Goal: Task Accomplishment & Management: Manage account settings

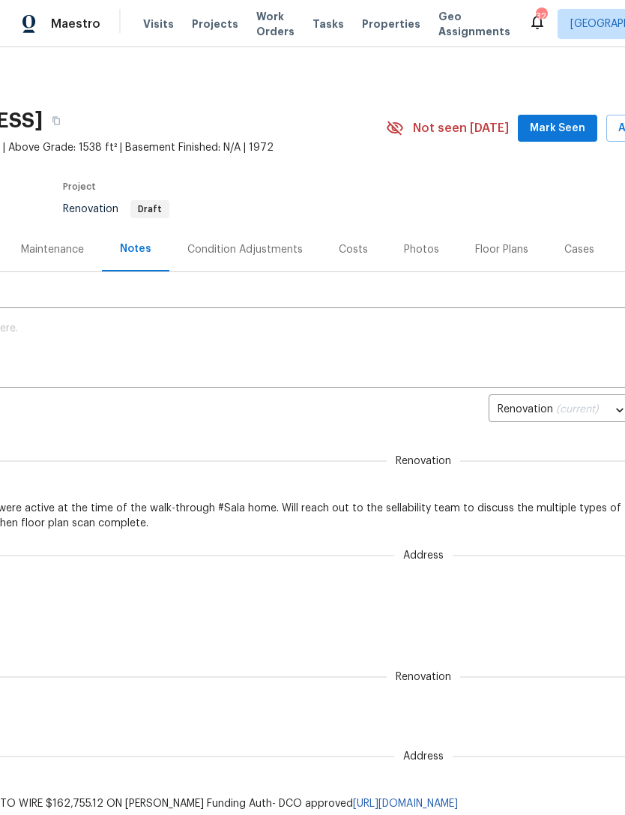
scroll to position [0, 158]
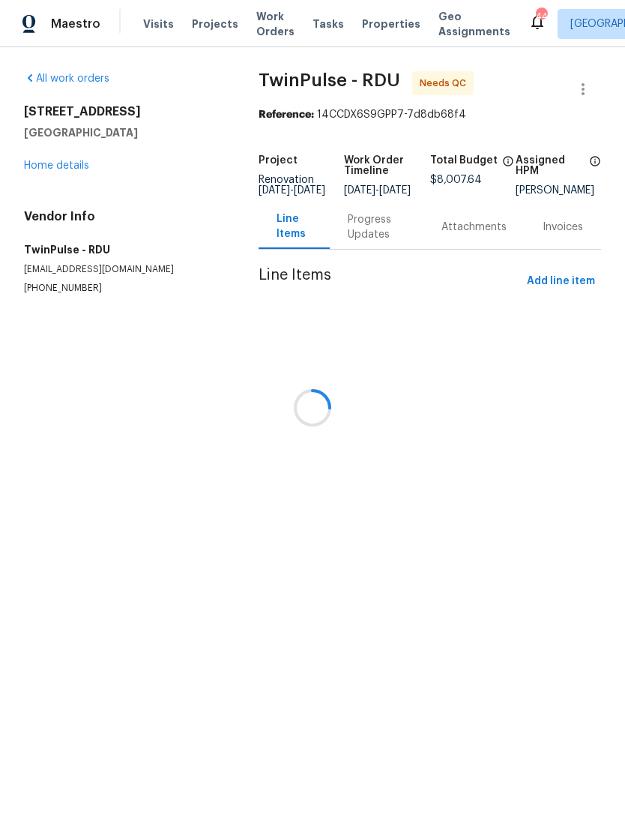
click at [369, 244] on div "Progress Updates" at bounding box center [377, 227] width 94 height 44
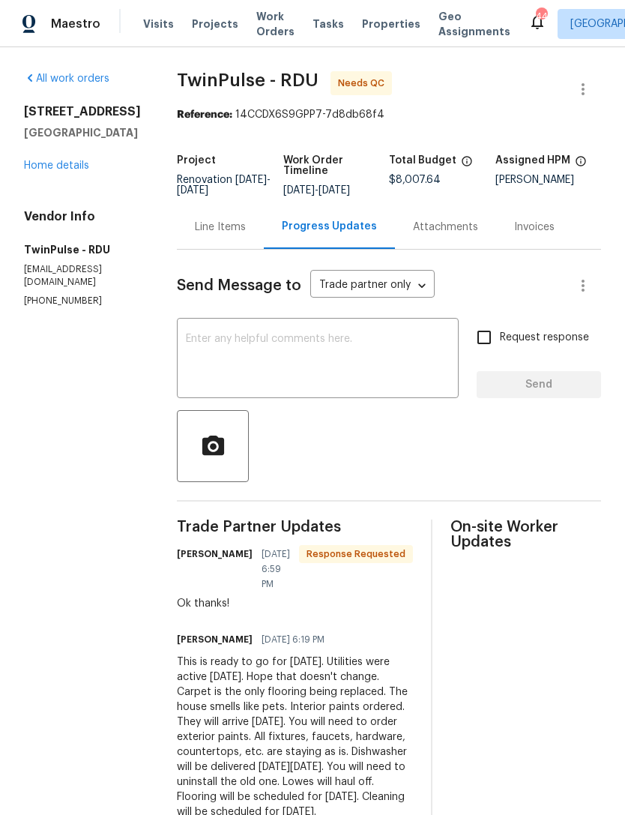
click at [34, 169] on link "Home details" at bounding box center [56, 165] width 65 height 10
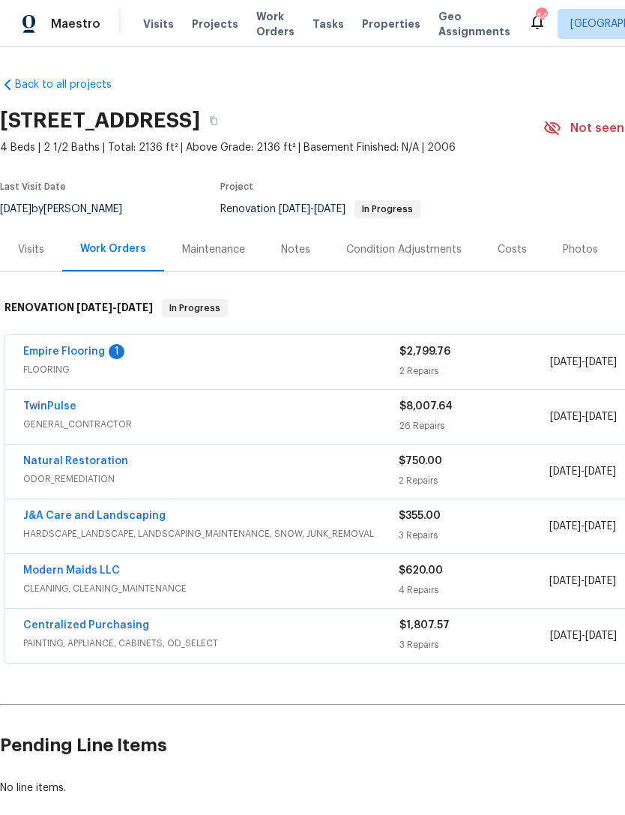
click at [87, 346] on link "Empire Flooring" at bounding box center [64, 351] width 82 height 10
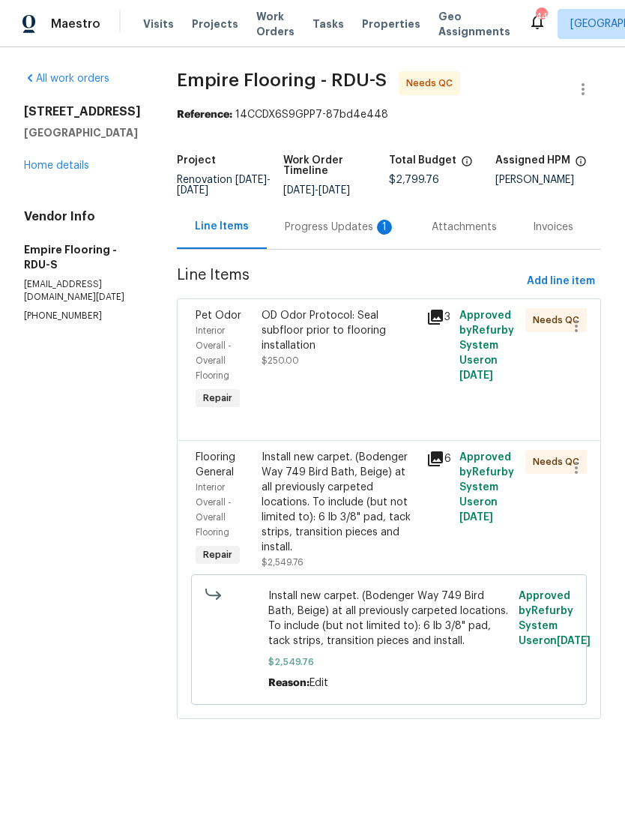
click at [335, 235] on div "Progress Updates 1" at bounding box center [340, 227] width 111 height 15
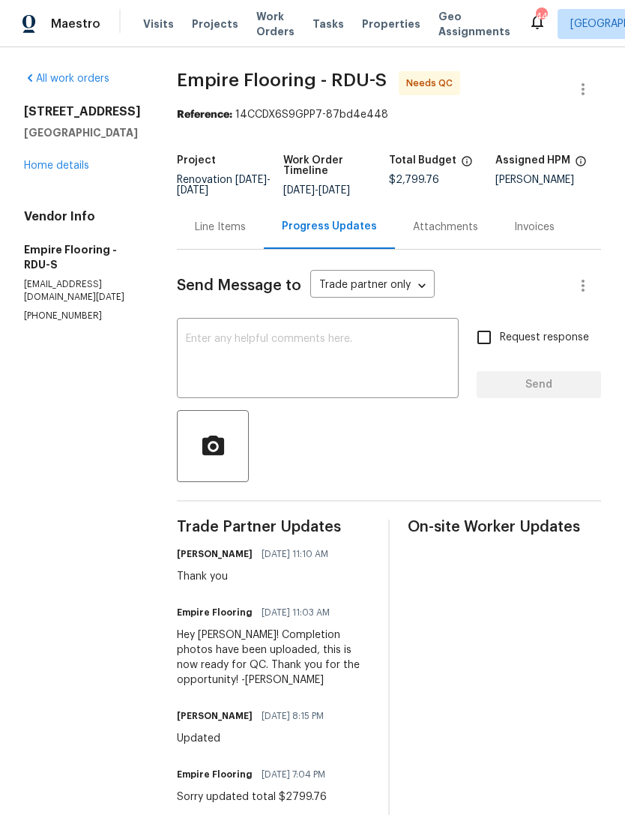
click at [69, 169] on link "Home details" at bounding box center [56, 165] width 65 height 10
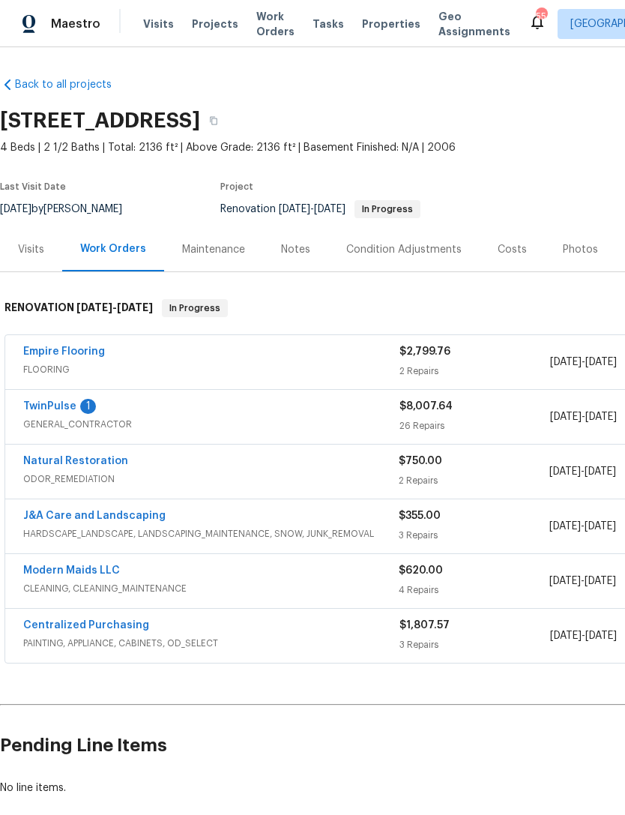
click at [68, 401] on link "TwinPulse" at bounding box center [49, 406] width 53 height 10
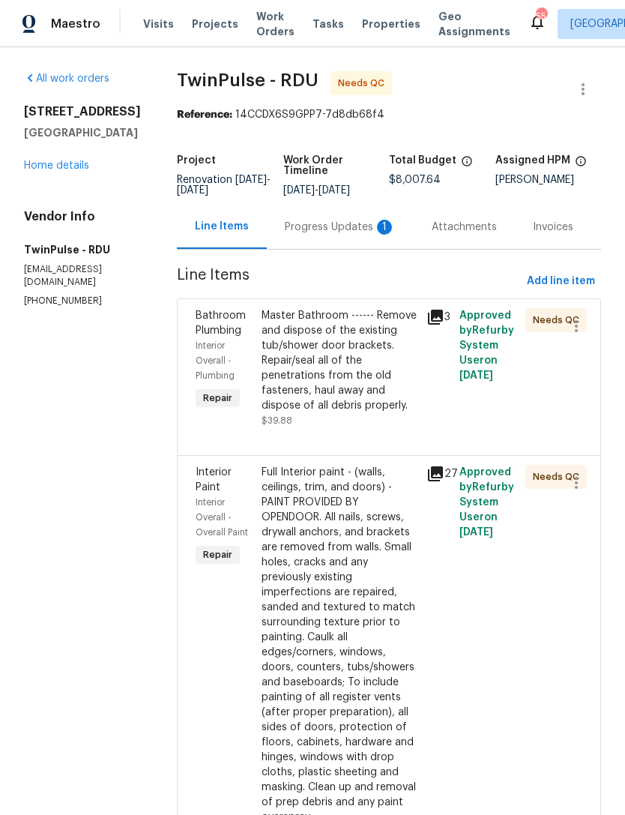
click at [341, 234] on div "Progress Updates 1" at bounding box center [340, 227] width 111 height 15
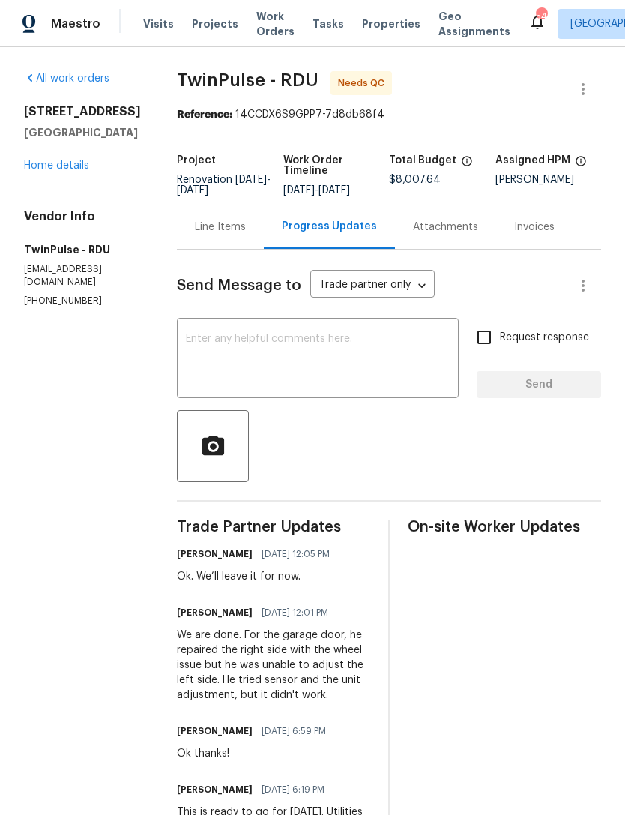
click at [57, 165] on link "Home details" at bounding box center [56, 165] width 65 height 10
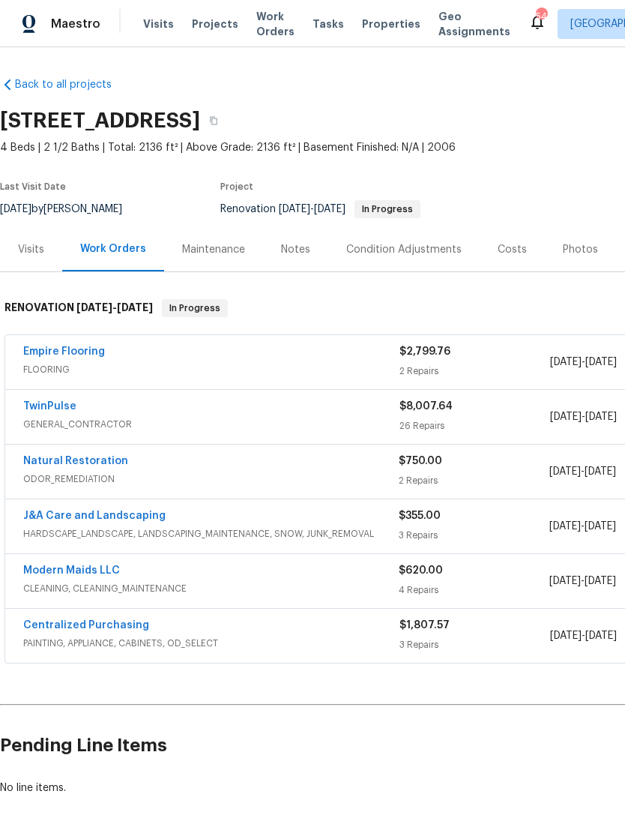
click at [288, 246] on div "Notes" at bounding box center [295, 249] width 29 height 15
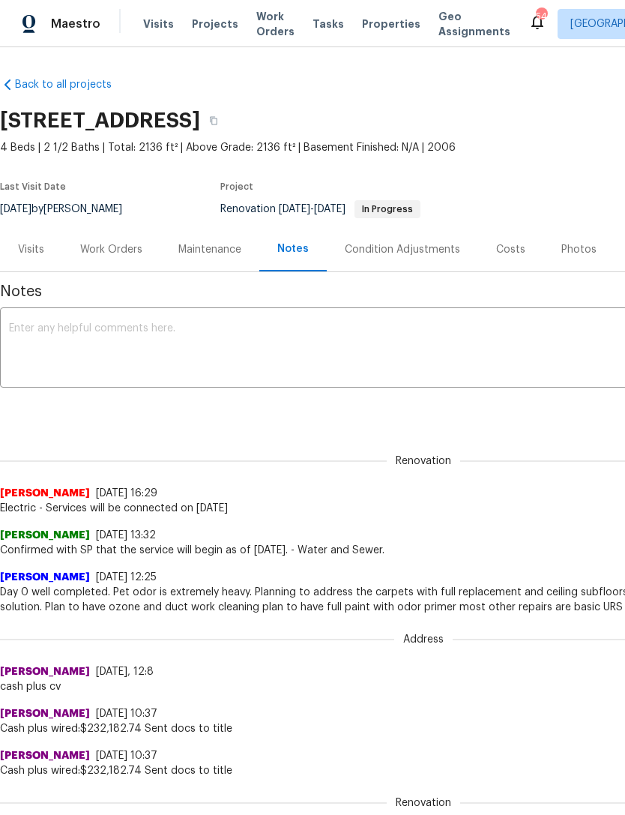
click at [105, 330] on textarea at bounding box center [423, 349] width 829 height 52
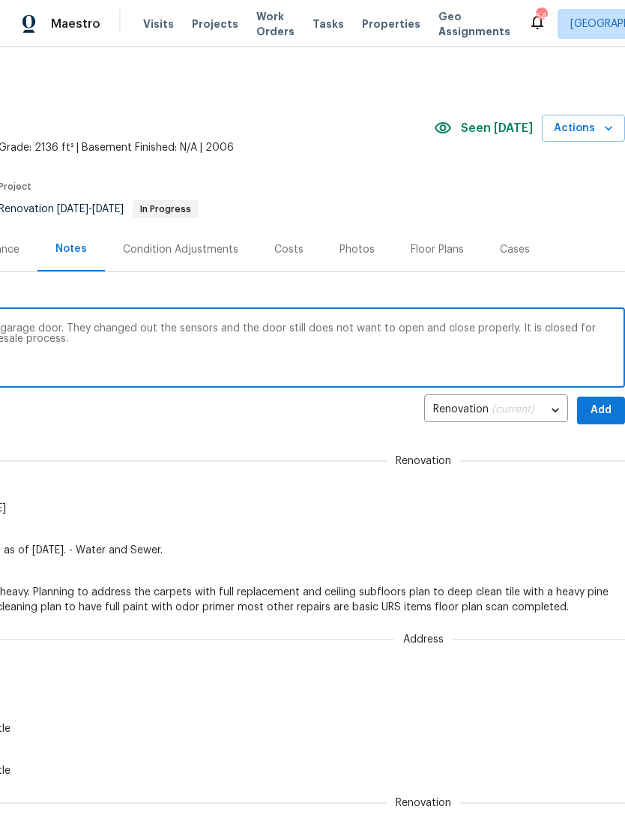
scroll to position [0, 222]
click at [448, 331] on textarea "Update: GC was not able to repair the left garage door. They changed out the se…" at bounding box center [201, 349] width 829 height 52
type textarea "Update: GC was not able to repair the left garage door. They changed out the se…"
click at [606, 403] on span "Add" at bounding box center [601, 410] width 24 height 19
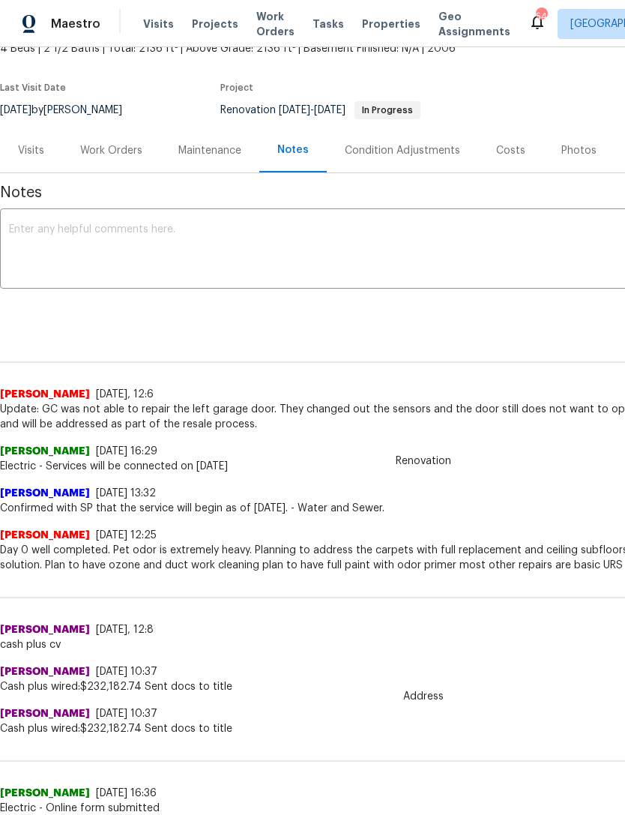
scroll to position [97, -1]
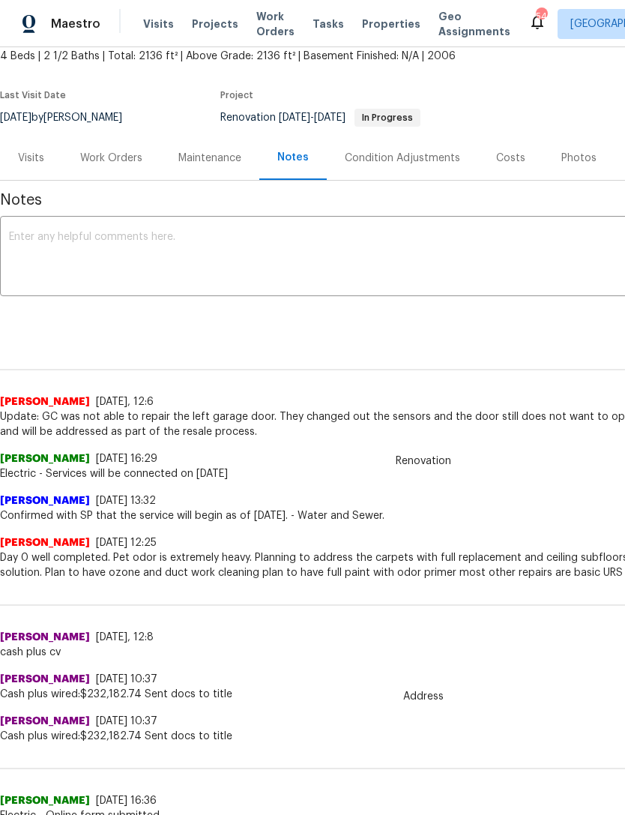
click at [112, 155] on div "Work Orders" at bounding box center [111, 158] width 62 height 15
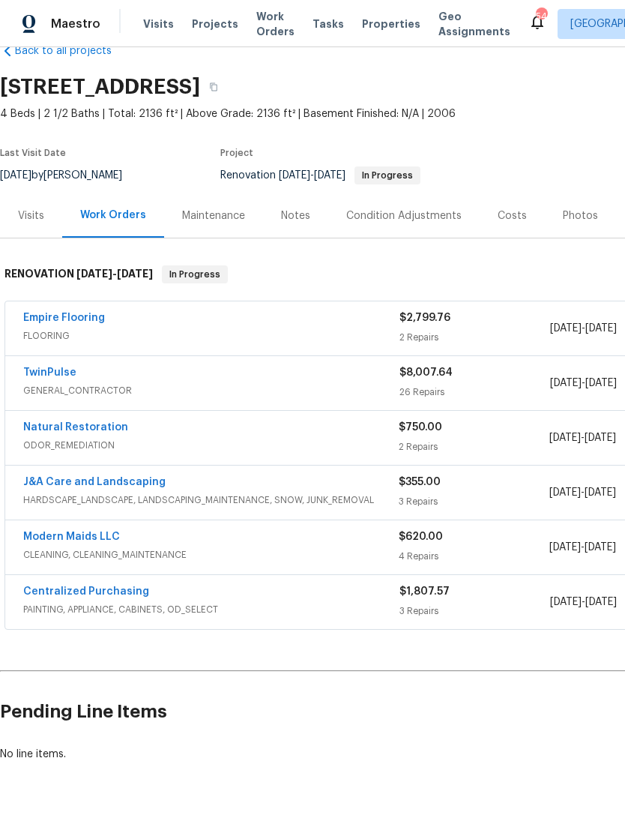
scroll to position [34, 0]
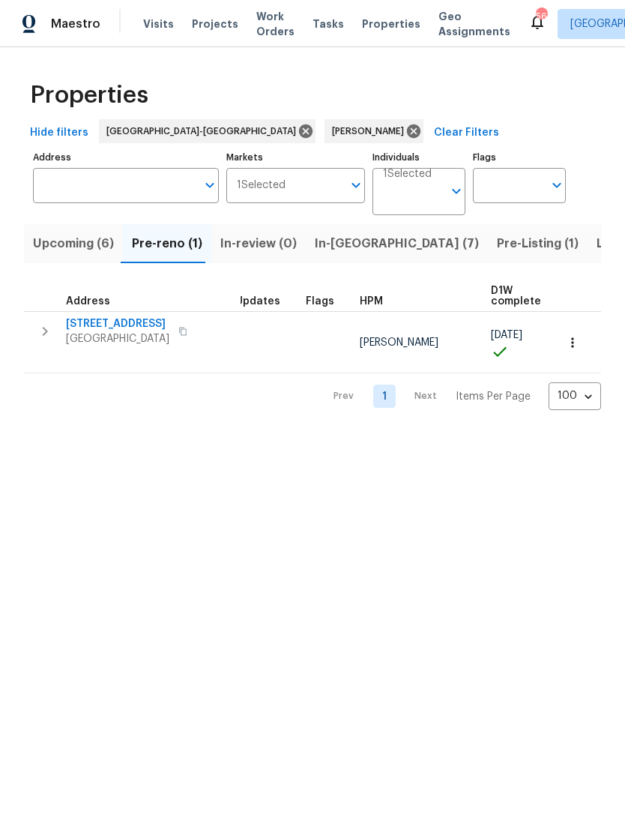
scroll to position [6, 4]
click at [77, 247] on span "Upcoming (6)" at bounding box center [73, 243] width 81 height 21
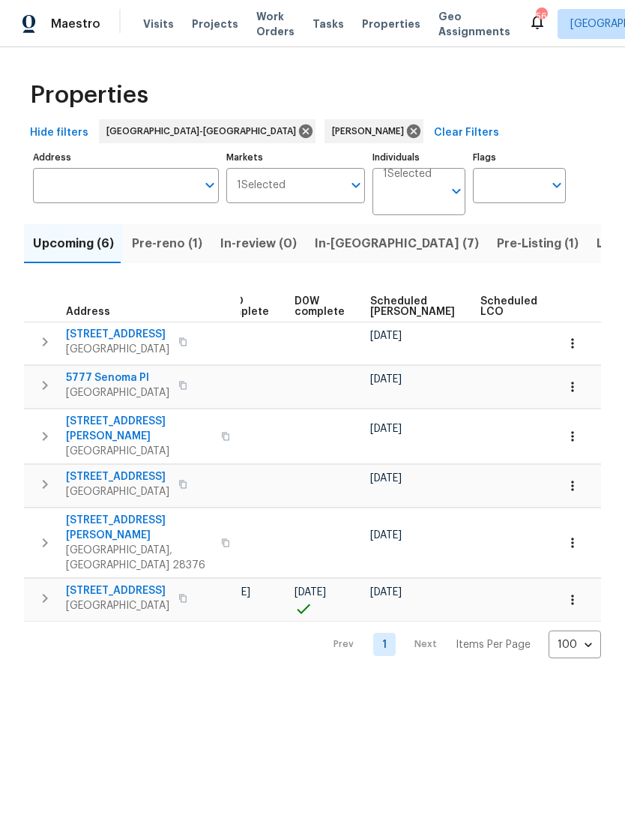
scroll to position [0, 361]
click at [388, 307] on span "Scheduled COE" at bounding box center [412, 306] width 85 height 21
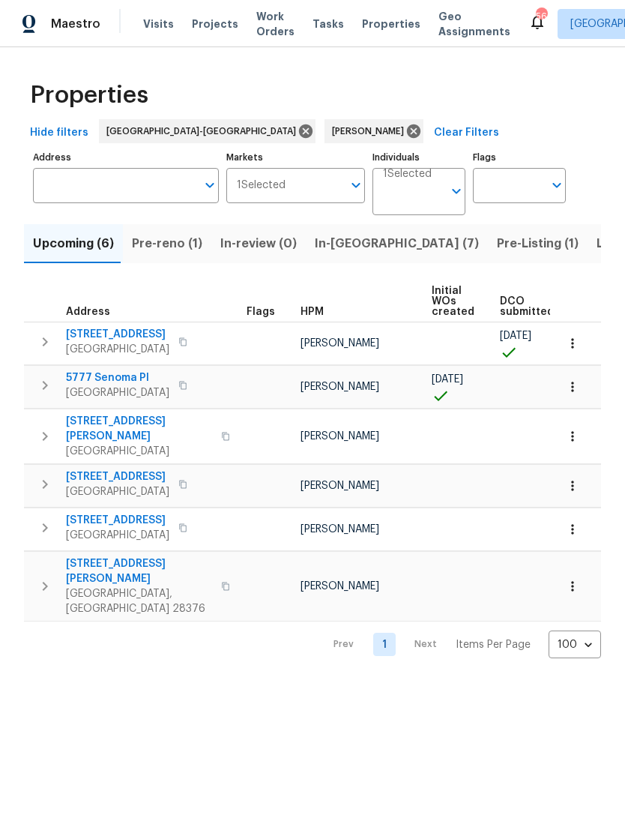
click at [186, 251] on span "Pre-reno (1)" at bounding box center [167, 243] width 70 height 21
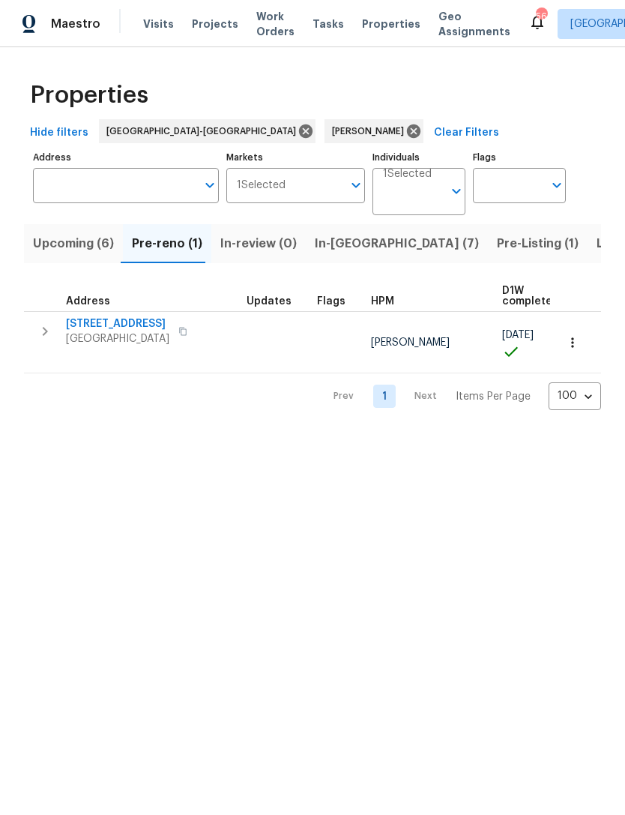
click at [66, 240] on span "Upcoming (6)" at bounding box center [73, 243] width 81 height 21
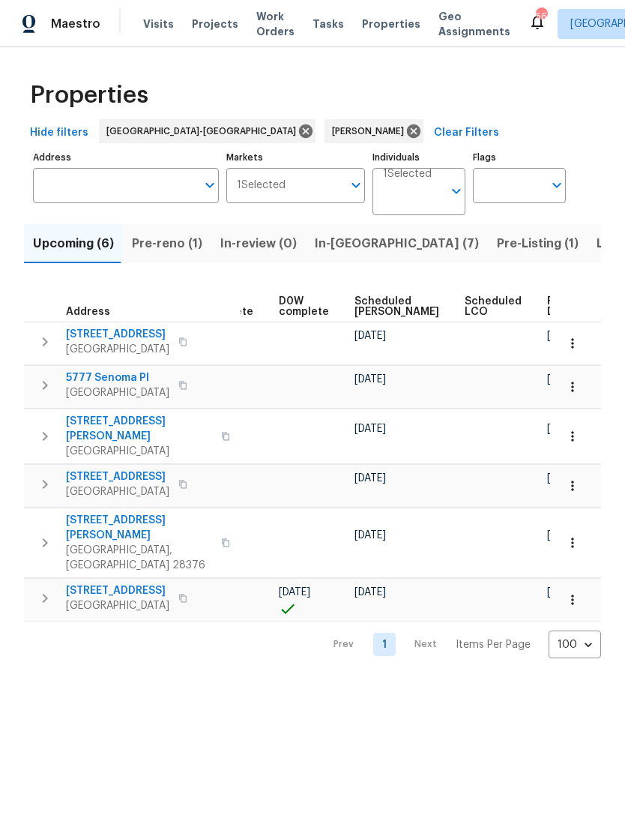
scroll to position [0, 376]
click at [369, 301] on span "Scheduled COE" at bounding box center [397, 306] width 85 height 21
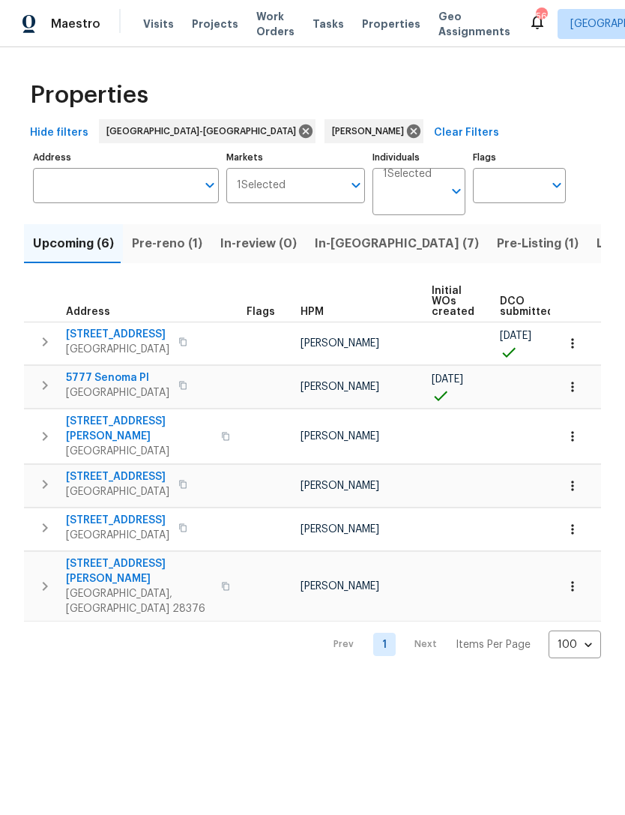
click at [351, 238] on span "In-reno (7)" at bounding box center [397, 243] width 164 height 21
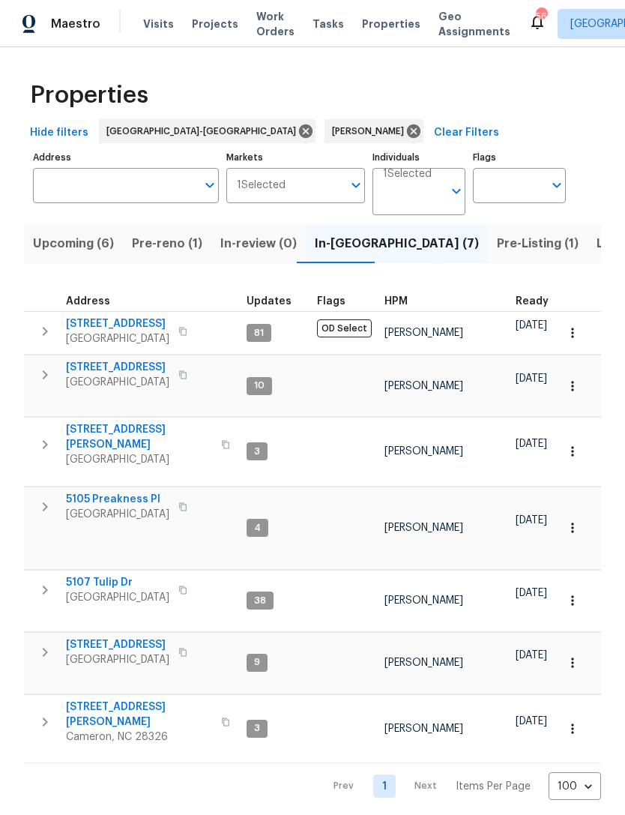
click at [75, 244] on span "Upcoming (6)" at bounding box center [73, 243] width 81 height 21
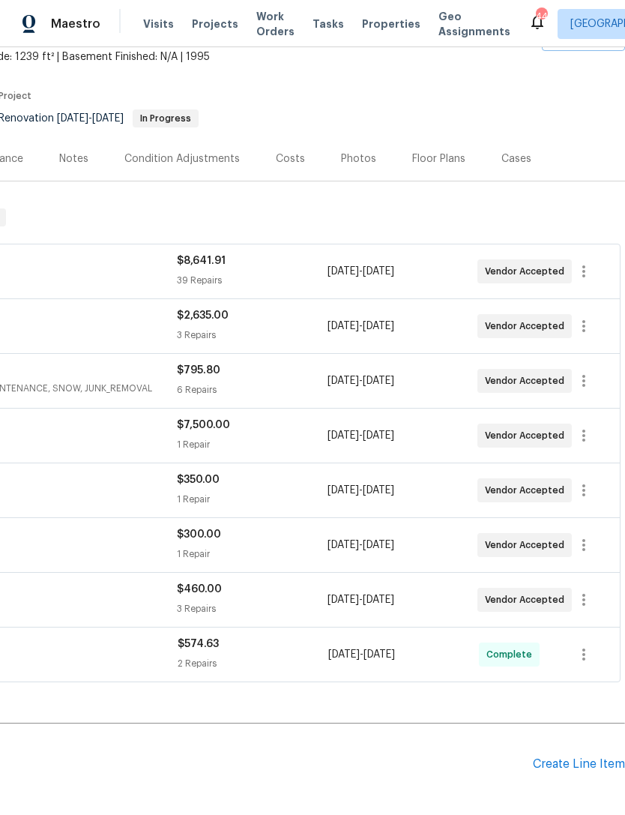
scroll to position [91, 222]
click at [590, 271] on icon "button" at bounding box center [584, 271] width 18 height 18
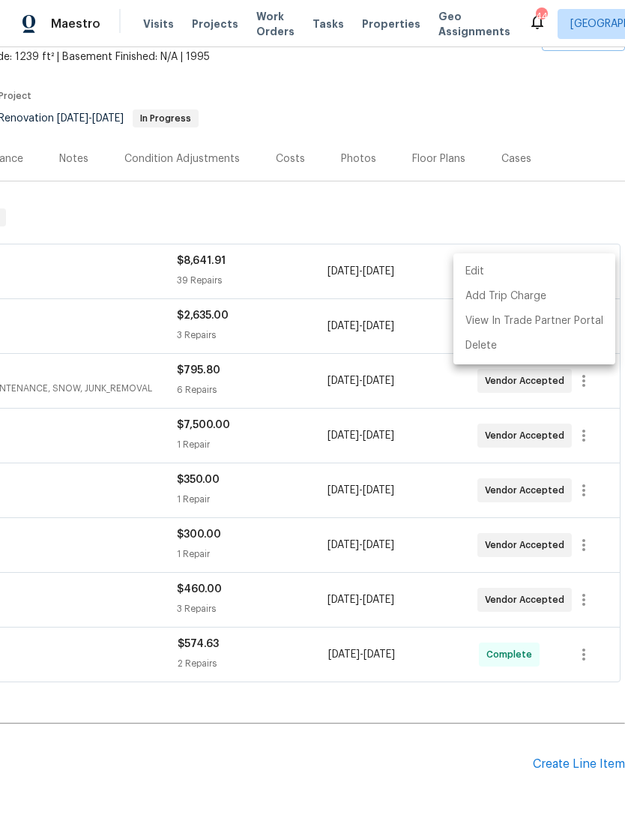
click at [475, 271] on li "Edit" at bounding box center [535, 271] width 162 height 25
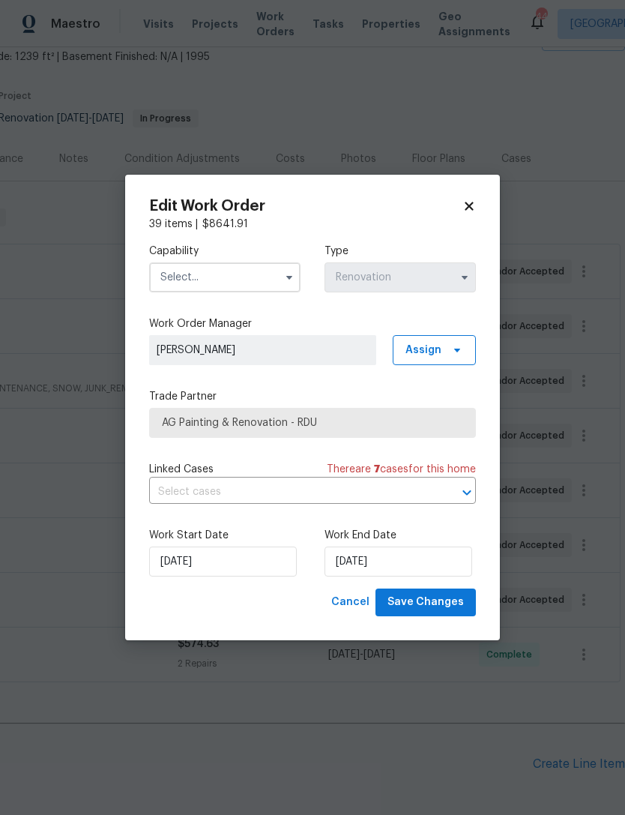
click at [221, 273] on input "text" at bounding box center [224, 277] width 151 height 30
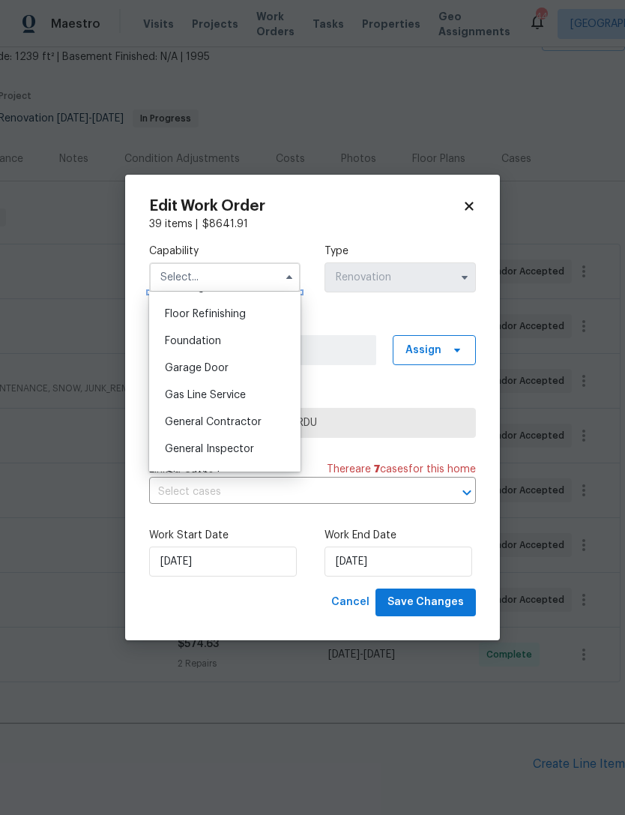
scroll to position [622, 0]
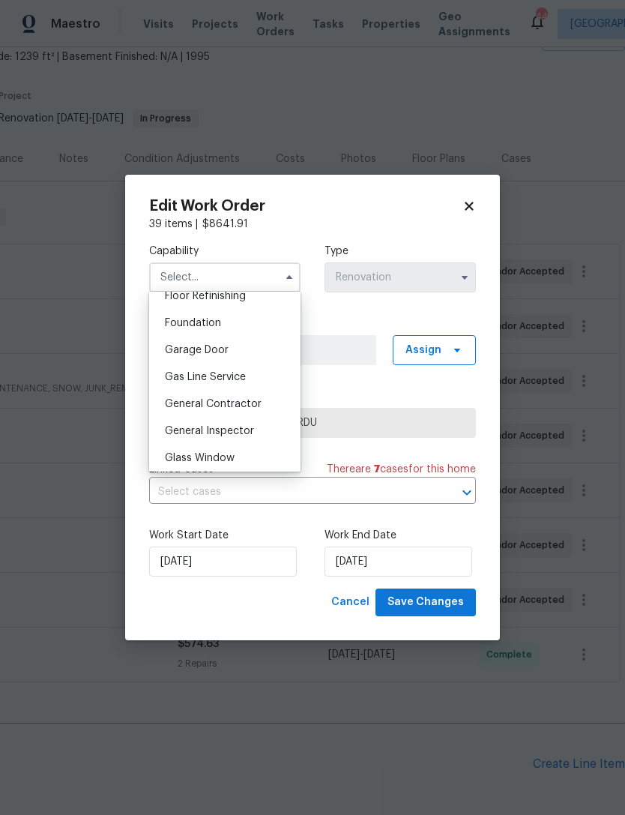
click at [259, 404] on span "General Contractor" at bounding box center [213, 404] width 97 height 10
type input "General Contractor"
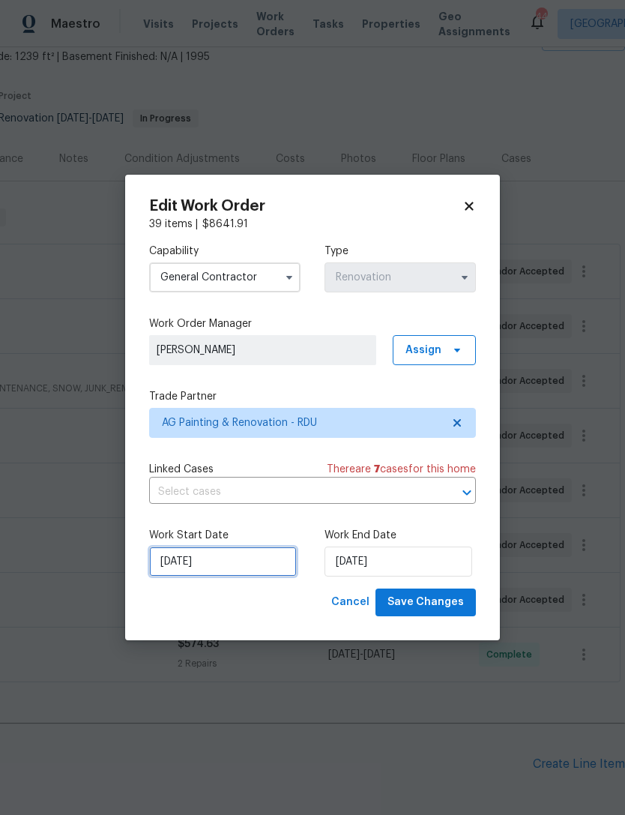
click at [215, 563] on input "[DATE]" at bounding box center [223, 562] width 148 height 30
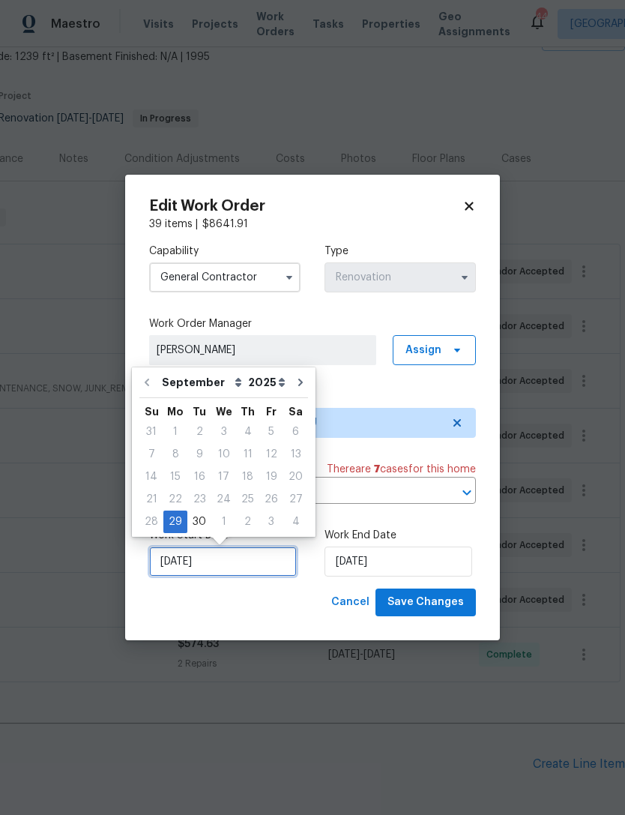
scroll to position [28, 0]
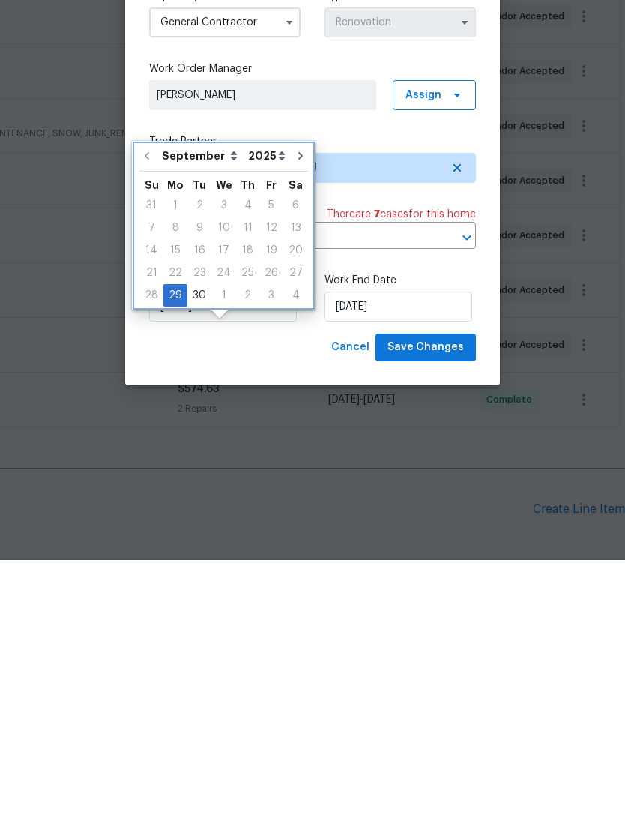
click at [295, 405] on icon "Go to next month" at bounding box center [301, 411] width 12 height 12
type input "10/29/2025"
select select "9"
type input "10/29/2025"
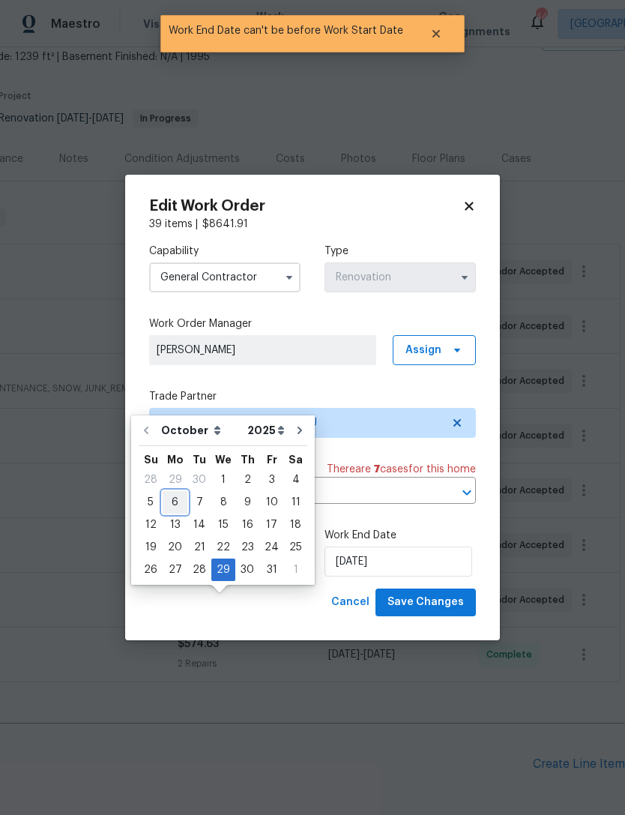
click at [179, 492] on div "6" at bounding box center [175, 502] width 25 height 21
type input "[DATE]"
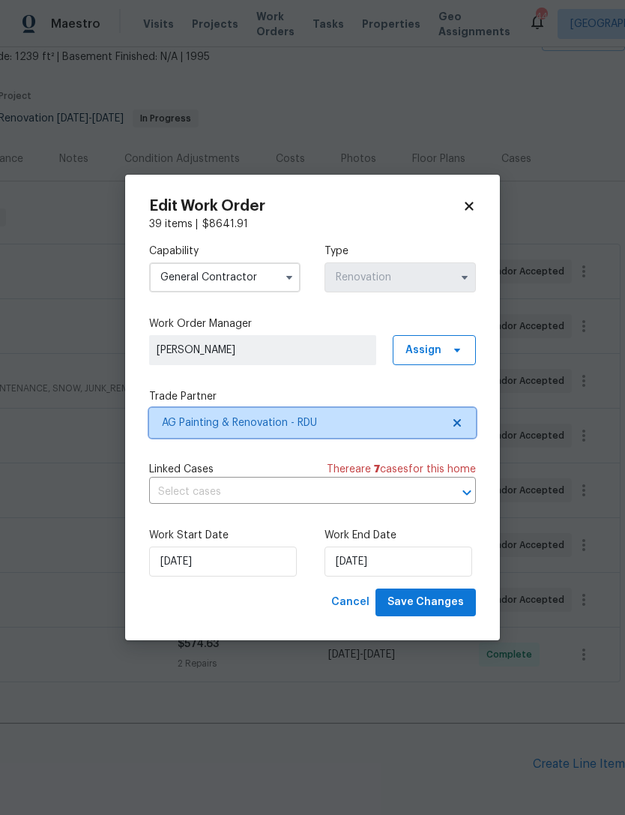
click at [220, 427] on span "AG Painting & Renovation - RDU" at bounding box center [302, 422] width 280 height 15
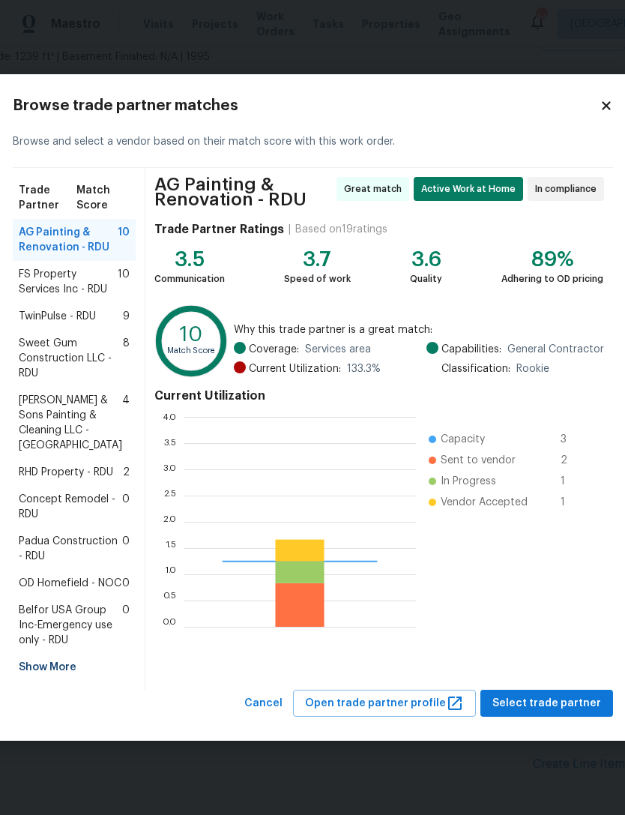
scroll to position [210, 232]
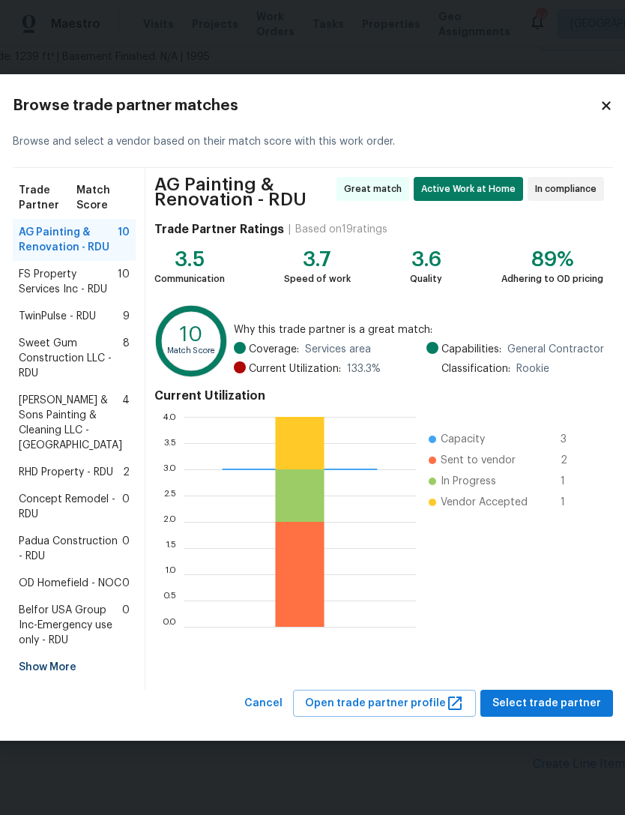
click at [63, 547] on span "Padua Construction - RDU" at bounding box center [70, 549] width 103 height 30
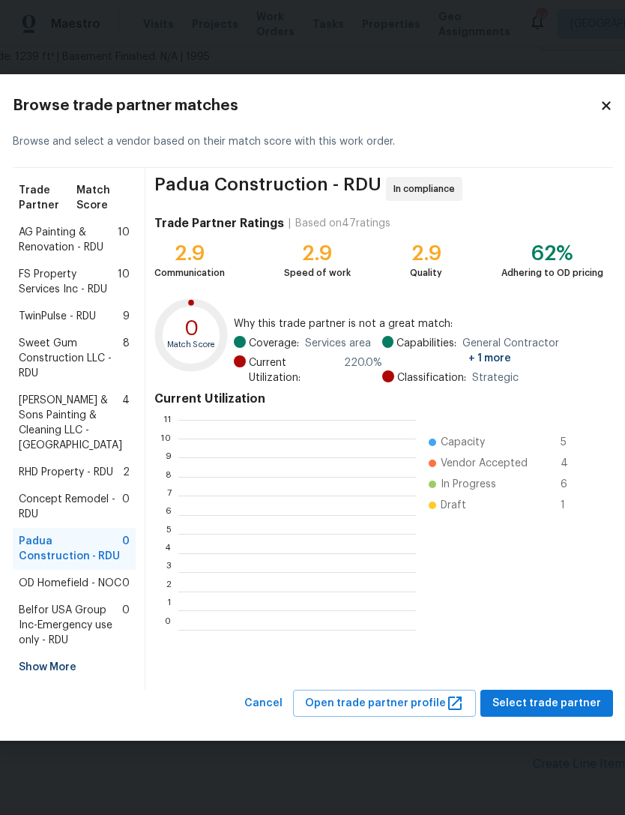
scroll to position [210, 238]
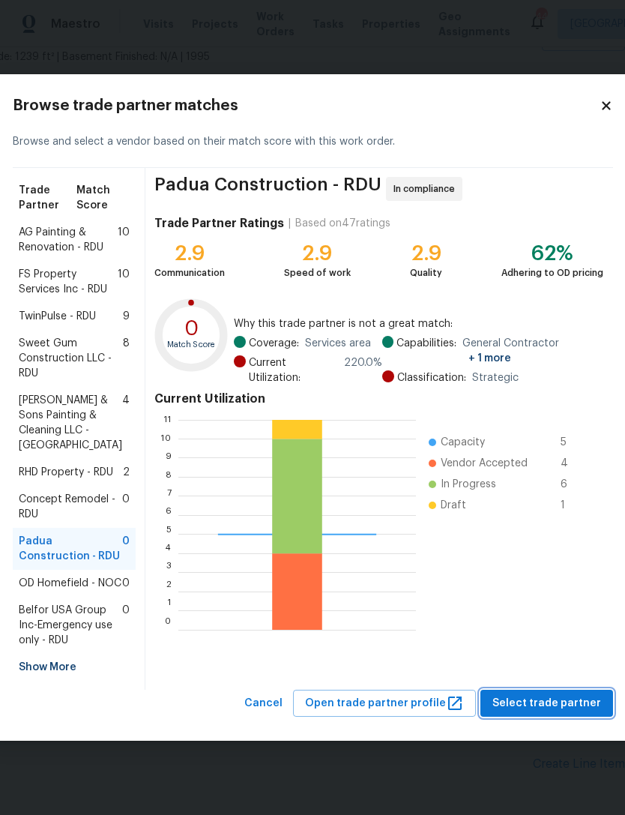
click at [546, 713] on span "Select trade partner" at bounding box center [547, 703] width 109 height 19
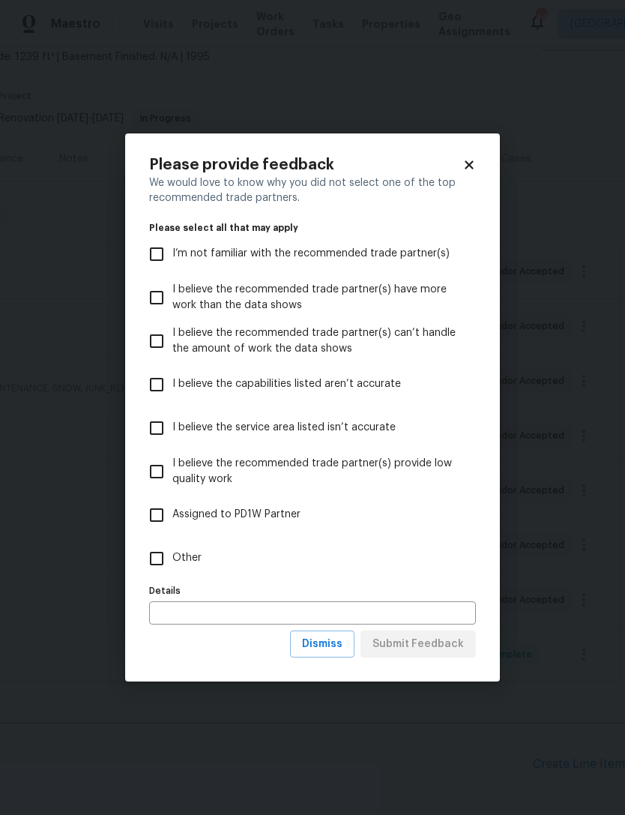
click at [160, 559] on input "Other" at bounding box center [156, 558] width 31 height 31
checkbox input "true"
click at [438, 656] on button "Submit Feedback" at bounding box center [418, 645] width 115 height 28
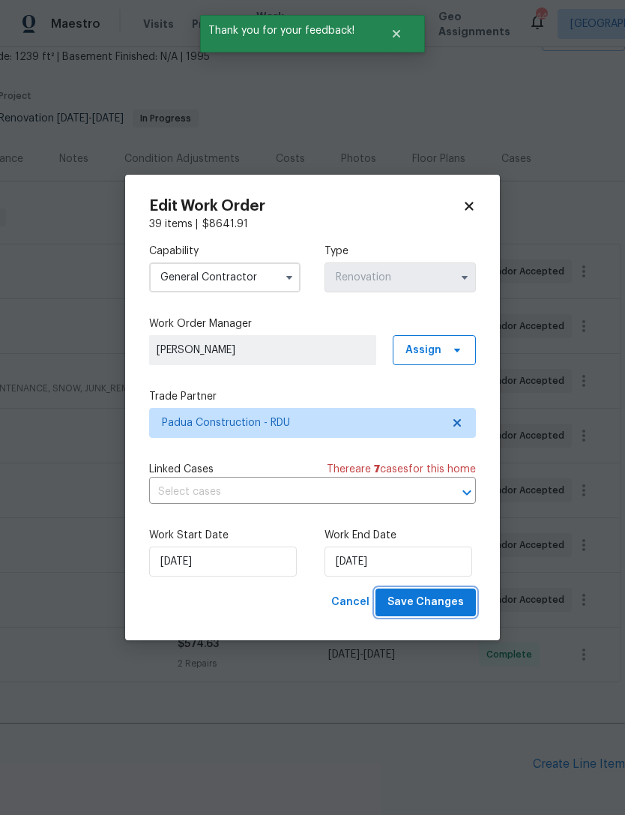
click at [436, 611] on span "Save Changes" at bounding box center [426, 602] width 76 height 19
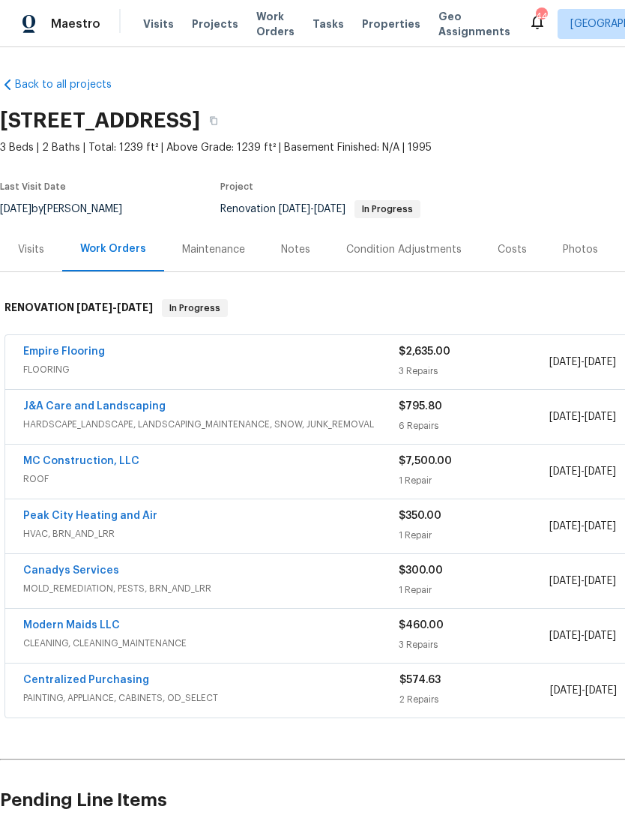
scroll to position [0, 0]
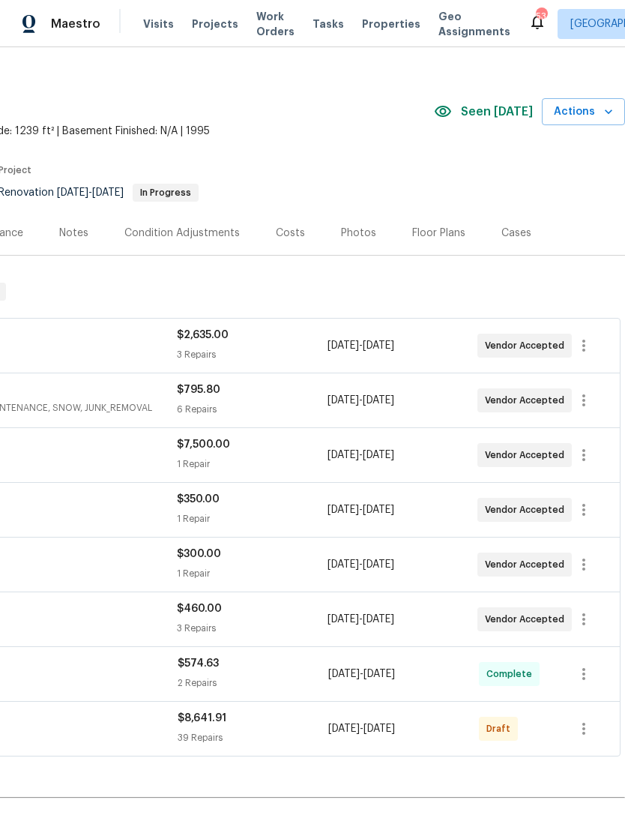
scroll to position [17, 222]
click at [582, 733] on icon "button" at bounding box center [584, 728] width 18 height 18
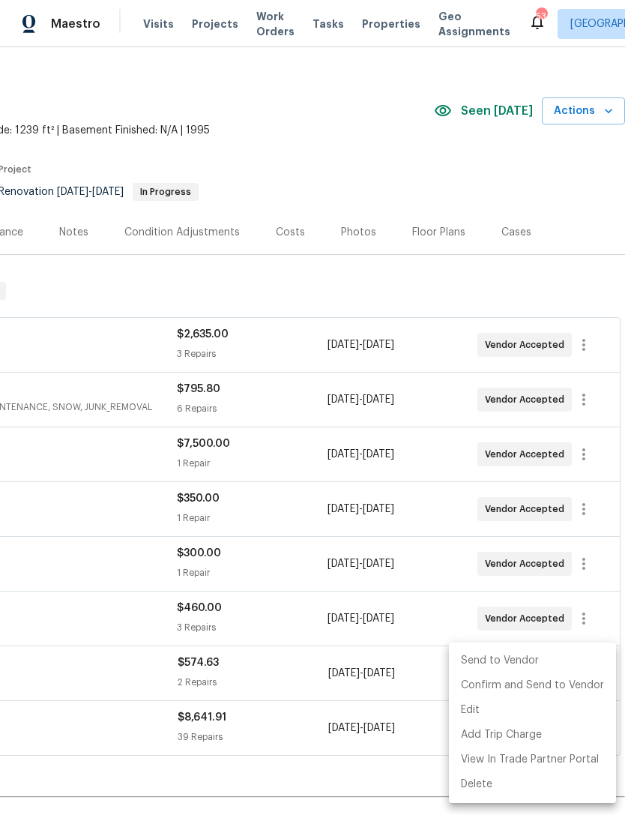
click at [364, 154] on div at bounding box center [312, 407] width 625 height 815
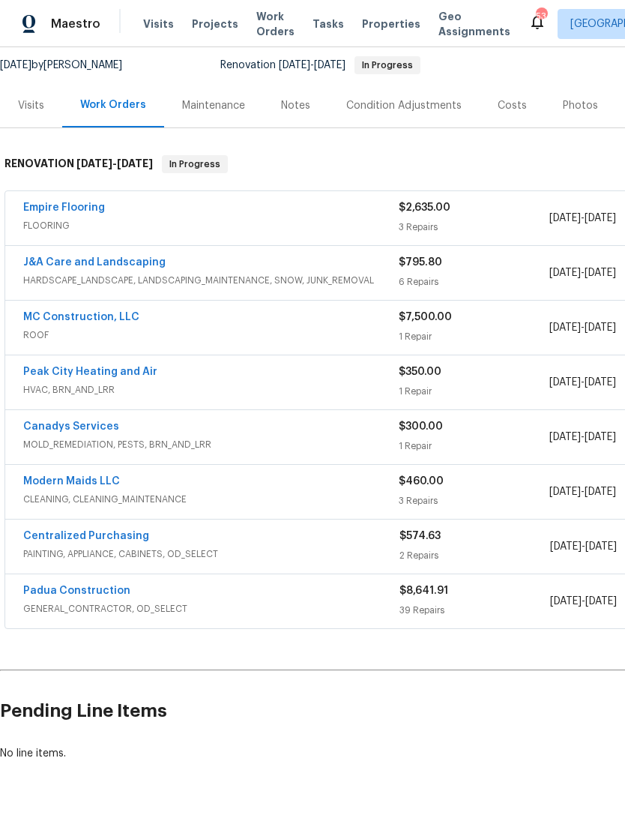
scroll to position [143, 0]
click at [95, 587] on link "Padua Construction" at bounding box center [76, 591] width 107 height 10
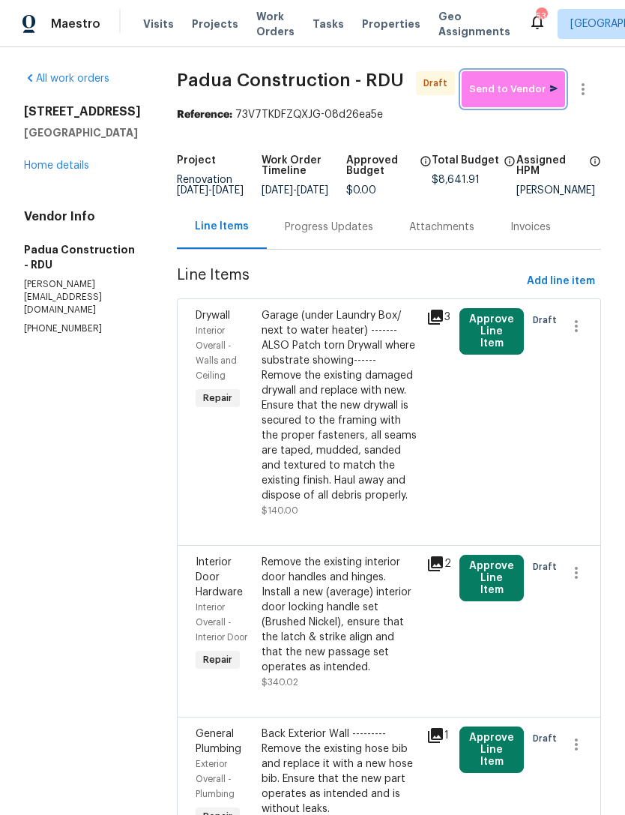
click at [525, 85] on span "Send to Vendor" at bounding box center [513, 89] width 88 height 17
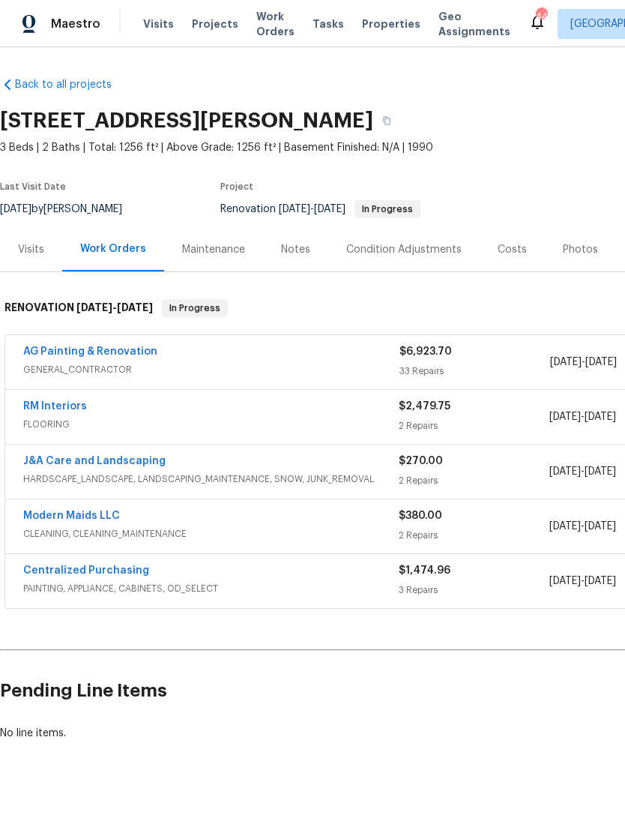
click at [400, 115] on button "button" at bounding box center [386, 120] width 27 height 27
click at [502, 251] on div "Costs" at bounding box center [512, 249] width 29 height 15
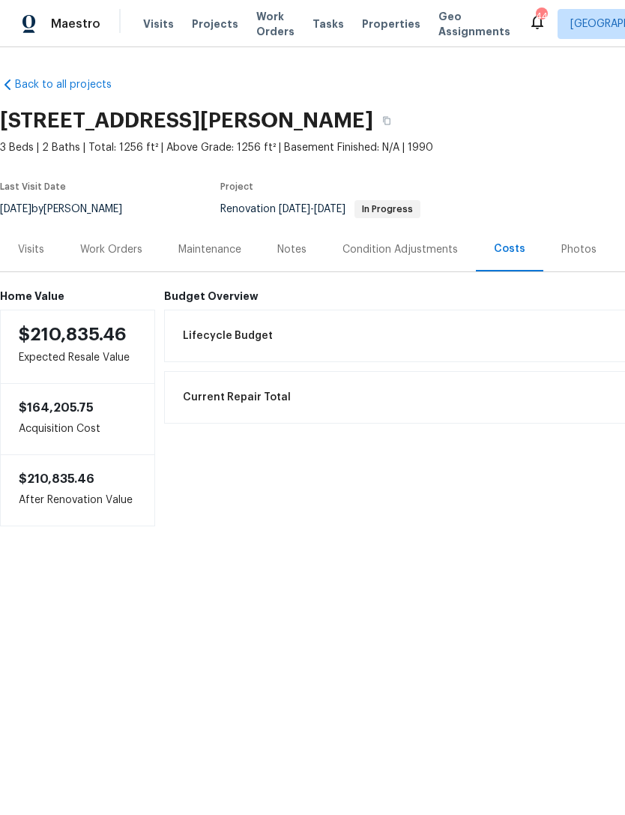
click at [291, 247] on div "Notes" at bounding box center [291, 249] width 29 height 15
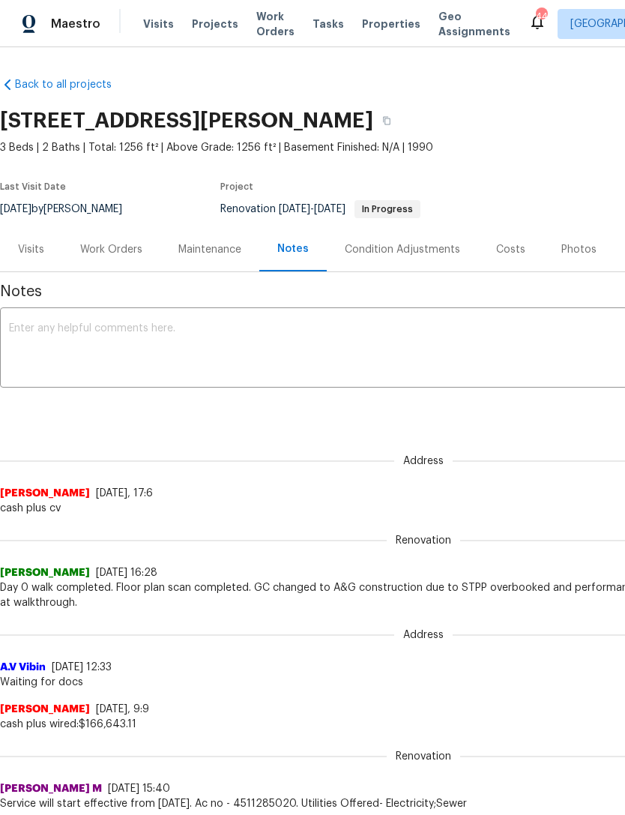
click at [107, 245] on div "Work Orders" at bounding box center [111, 249] width 62 height 15
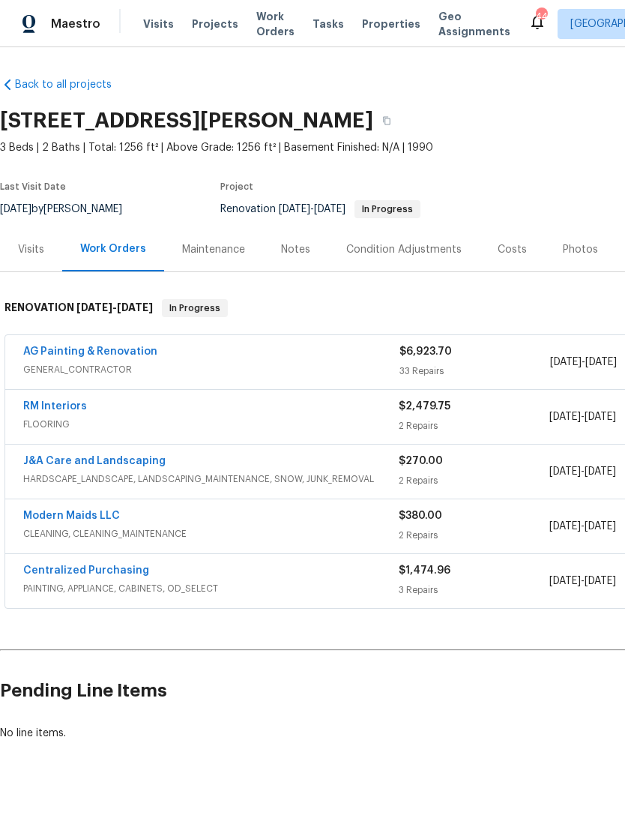
click at [171, 1] on div "Maestro Visits Projects Work Orders Tasks Properties Geo Assignments 44 Raleigh…" at bounding box center [312, 23] width 625 height 47
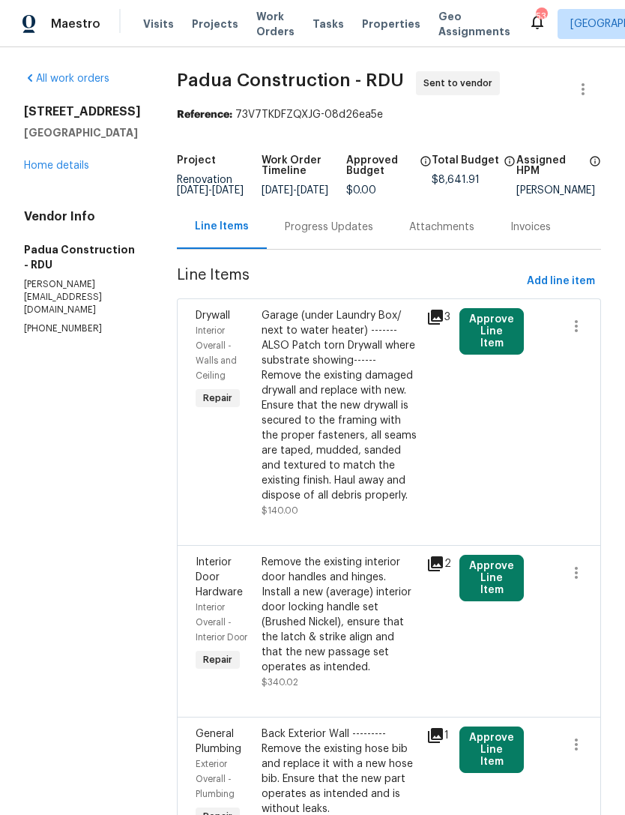
click at [465, 344] on button "Approve Line Item" at bounding box center [492, 331] width 64 height 46
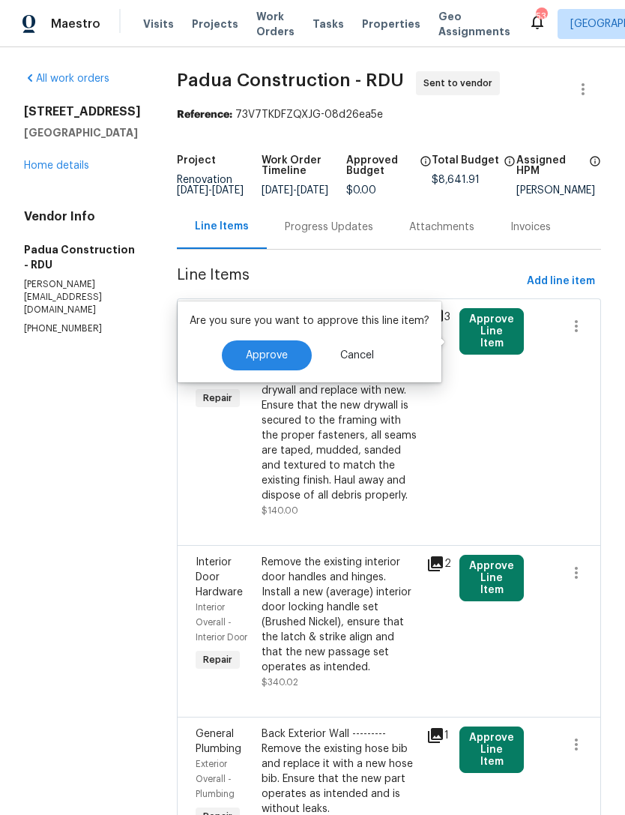
click at [282, 352] on span "Approve" at bounding box center [267, 355] width 42 height 11
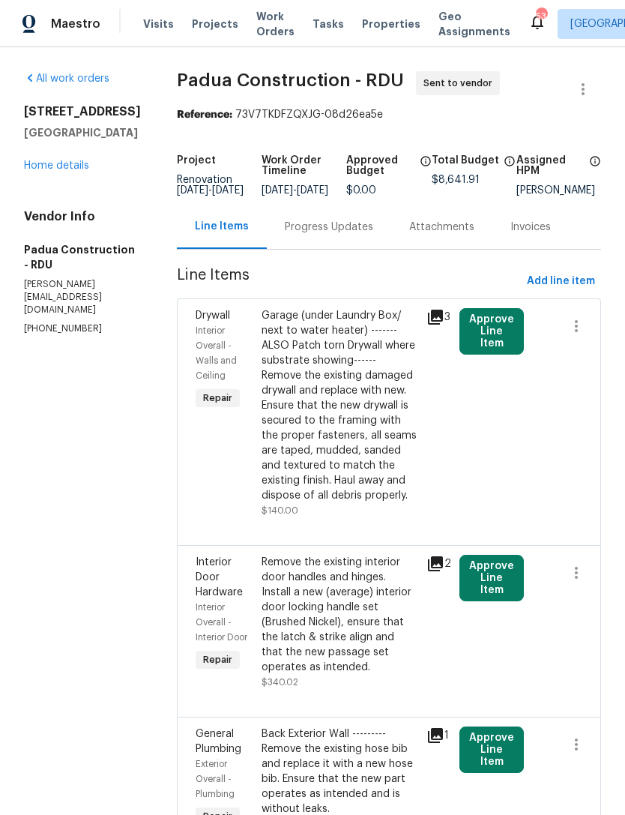
click at [46, 171] on link "Home details" at bounding box center [56, 165] width 65 height 10
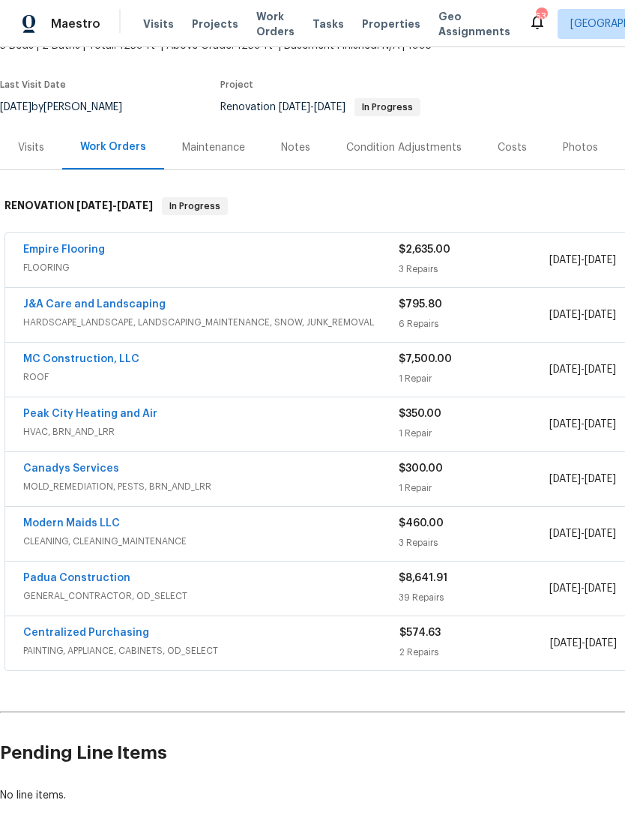
scroll to position [102, 0]
click at [89, 581] on link "Padua Construction" at bounding box center [76, 578] width 107 height 10
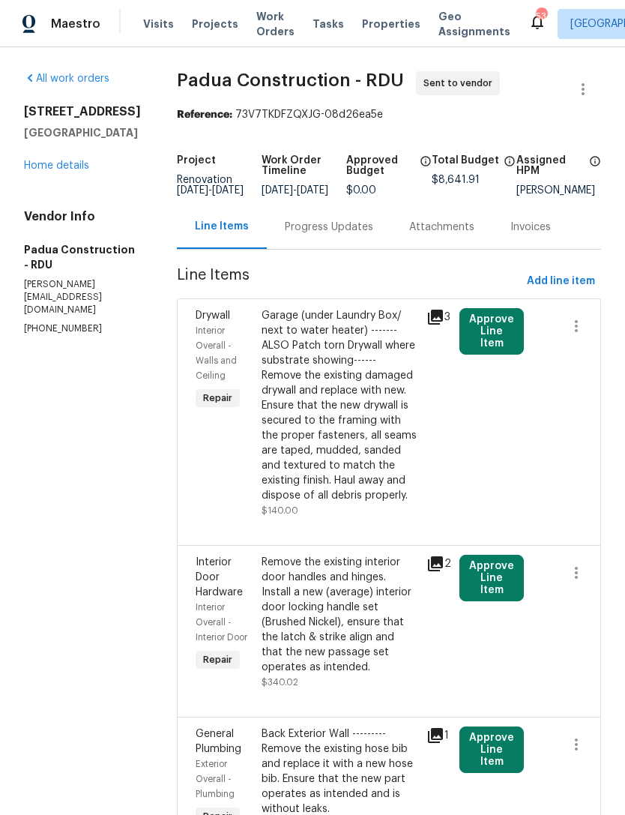
click at [486, 348] on button "Approve Line Item" at bounding box center [492, 331] width 64 height 46
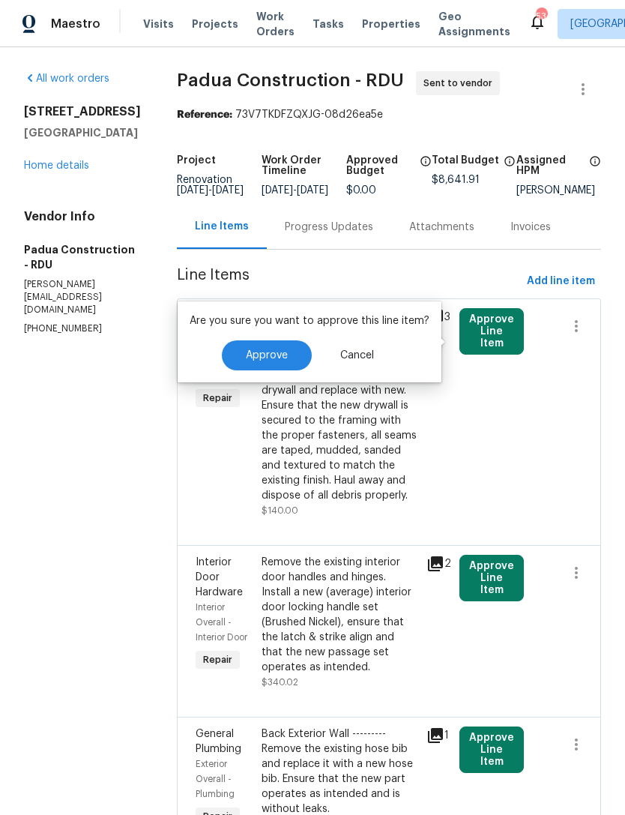
click at [278, 351] on span "Approve" at bounding box center [267, 355] width 42 height 11
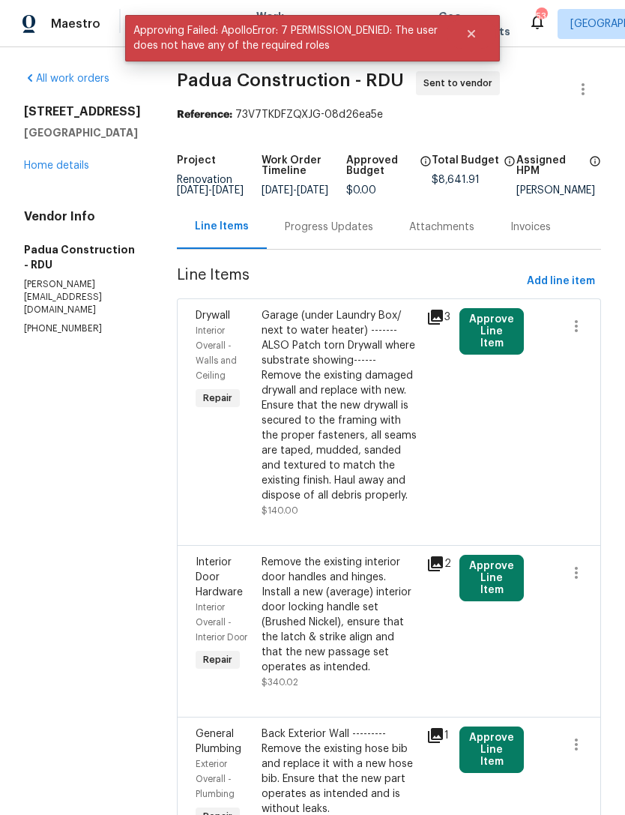
click at [484, 580] on button "Approve Line Item" at bounding box center [492, 578] width 64 height 46
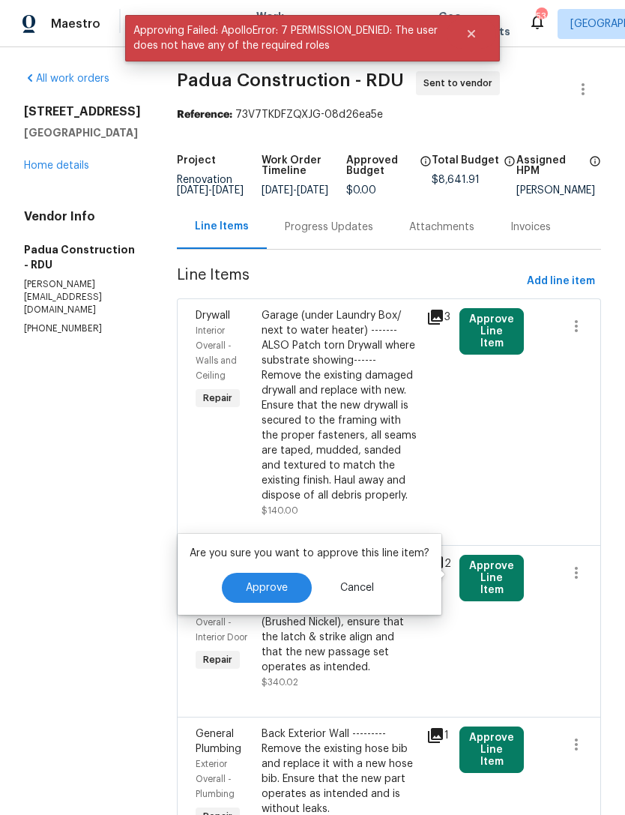
click at [282, 584] on span "Approve" at bounding box center [267, 588] width 42 height 11
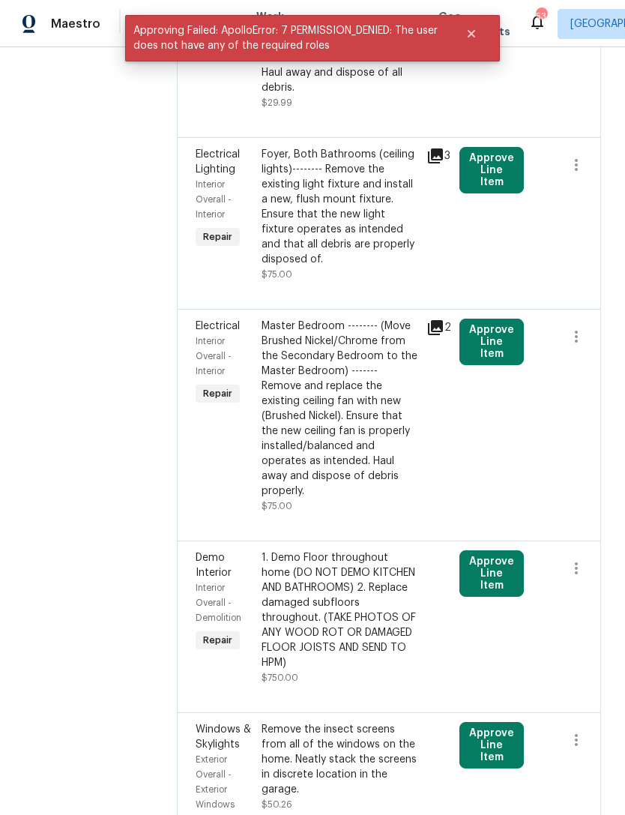
scroll to position [4162, 0]
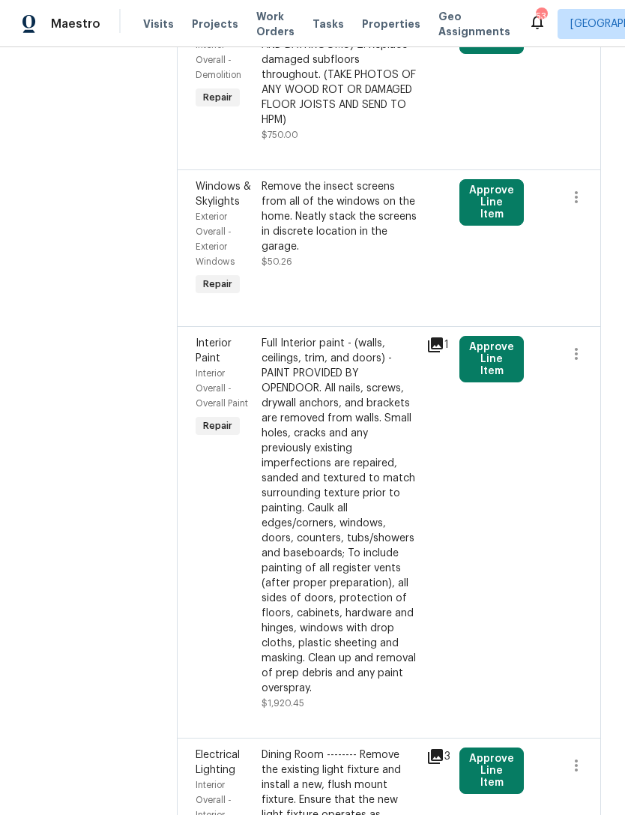
scroll to position [4855, 0]
click at [478, 748] on button "Approve Line Item" at bounding box center [492, 771] width 64 height 46
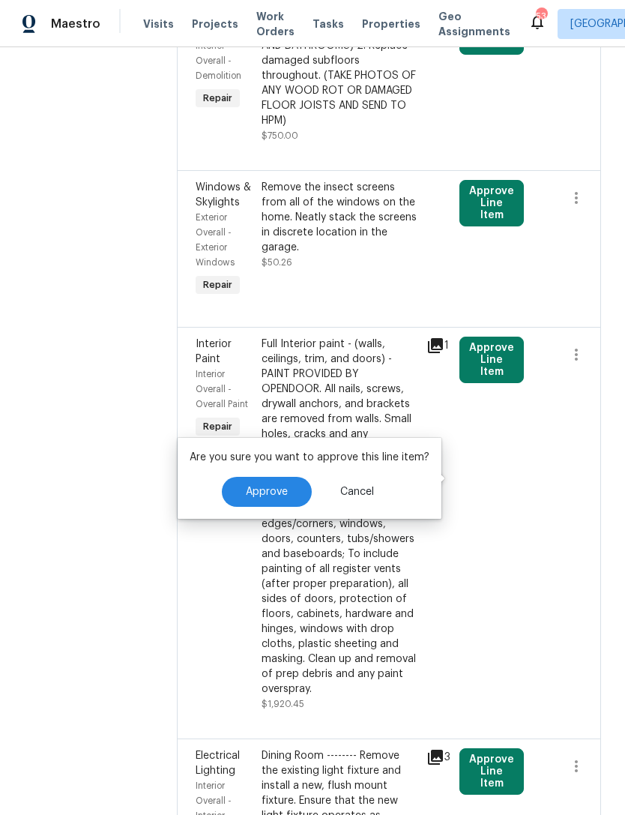
click at [280, 477] on button "Approve" at bounding box center [267, 492] width 90 height 30
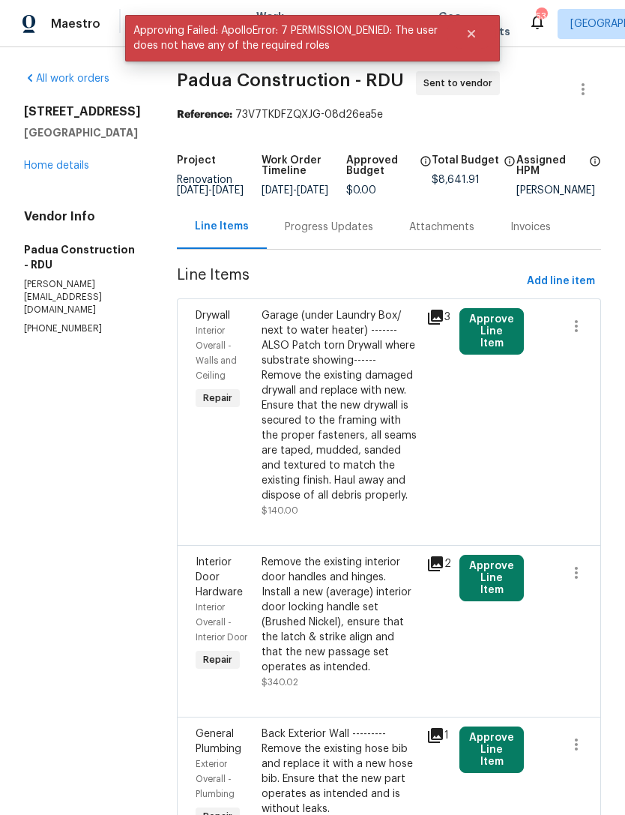
scroll to position [0, 0]
click at [72, 160] on link "Home details" at bounding box center [56, 165] width 65 height 10
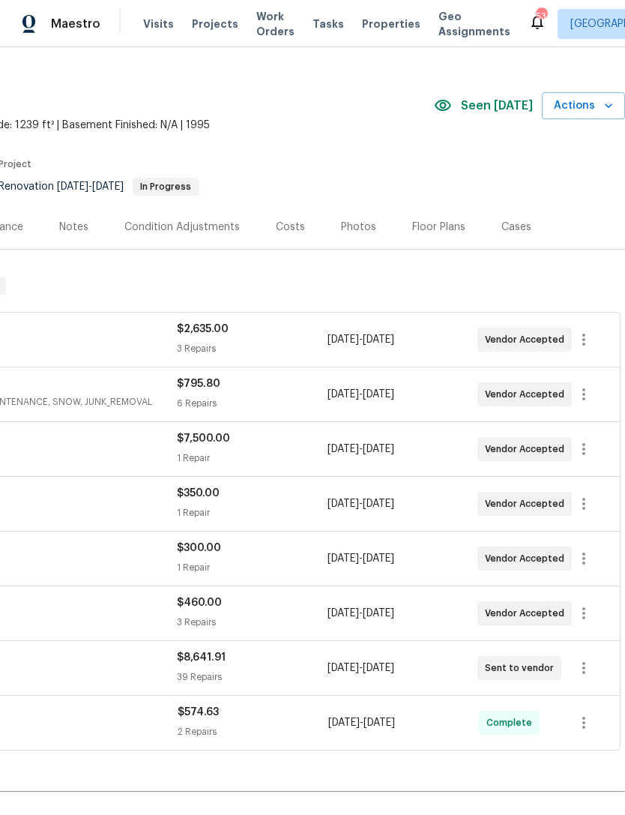
scroll to position [23, 222]
click at [583, 664] on icon "button" at bounding box center [584, 667] width 18 height 18
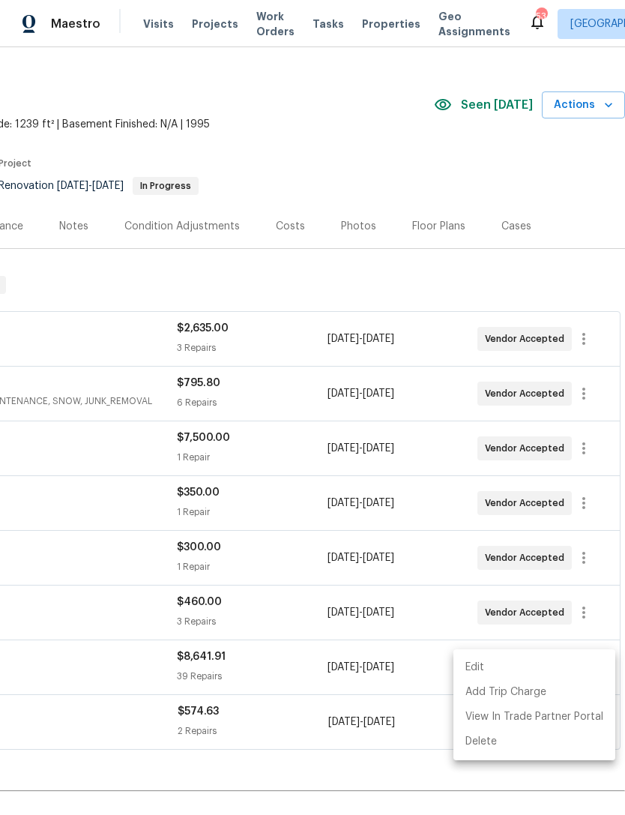
click at [477, 664] on li "Edit" at bounding box center [535, 667] width 162 height 25
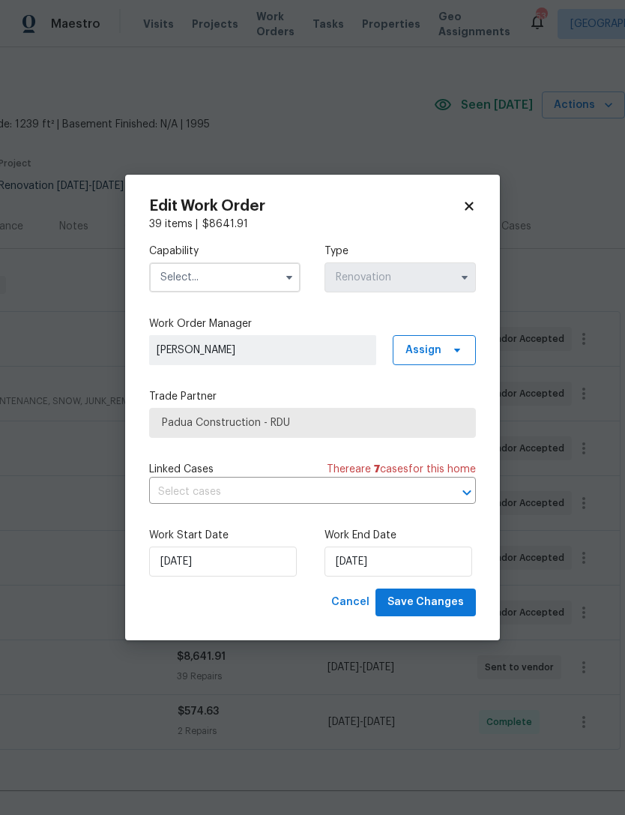
click at [229, 271] on input "text" at bounding box center [224, 277] width 151 height 30
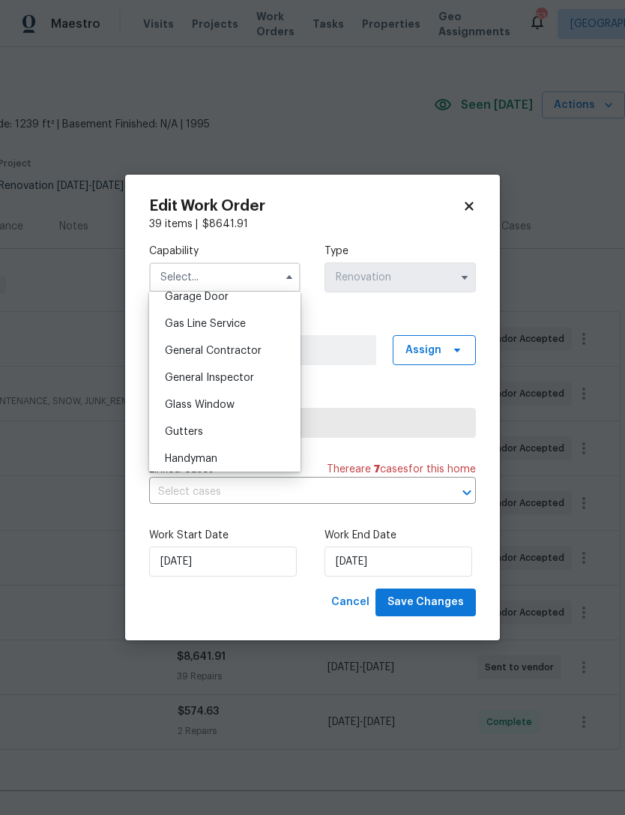
scroll to position [676, 0]
click at [260, 349] on div "General Contractor" at bounding box center [225, 350] width 144 height 27
type input "General Contractor"
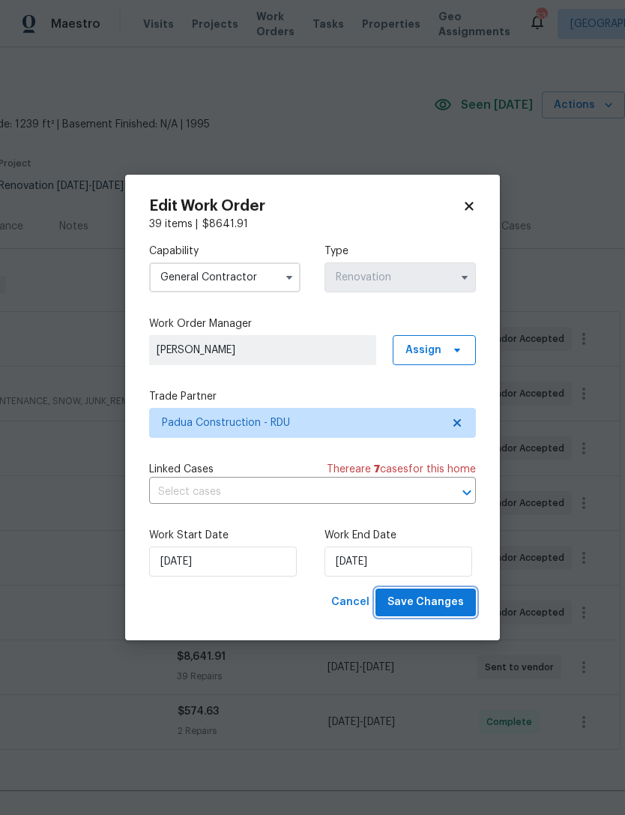
click at [450, 598] on span "Save Changes" at bounding box center [426, 602] width 76 height 19
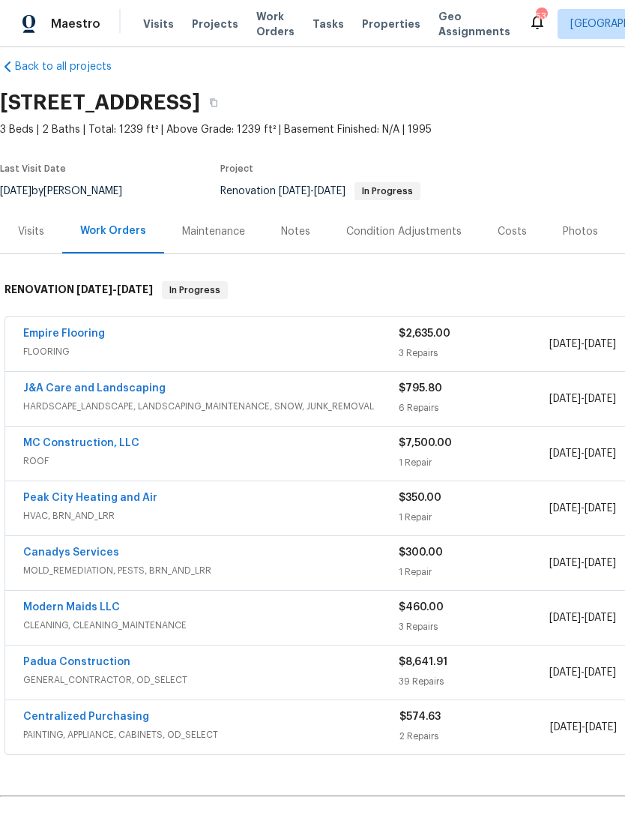
scroll to position [17, 0]
click at [94, 658] on link "Padua Construction" at bounding box center [76, 663] width 107 height 10
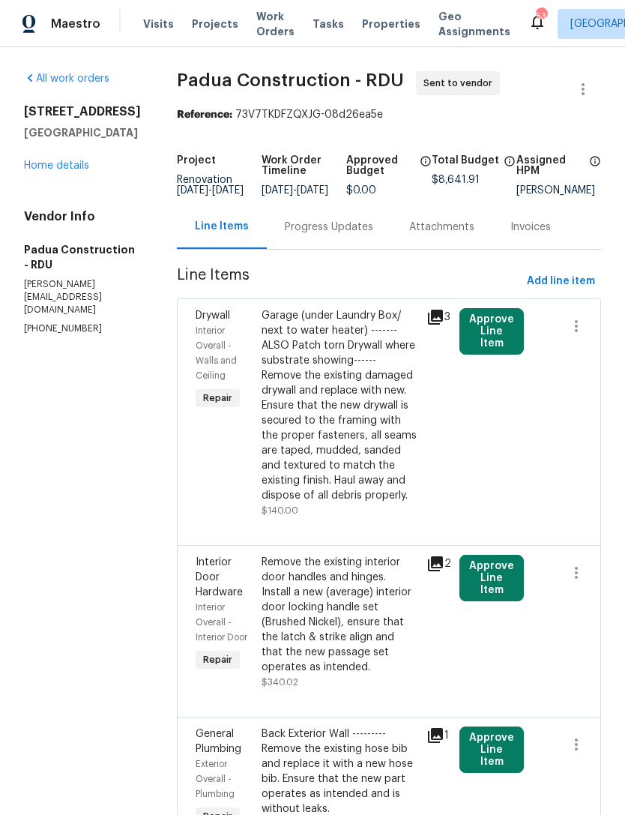
click at [493, 336] on button "Approve Line Item" at bounding box center [492, 331] width 64 height 46
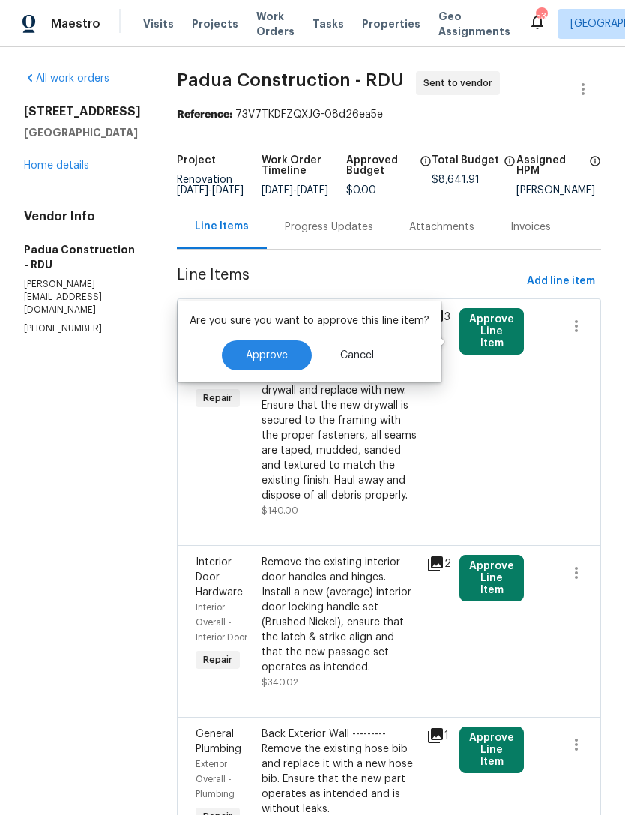
click at [283, 349] on button "Approve" at bounding box center [267, 355] width 90 height 30
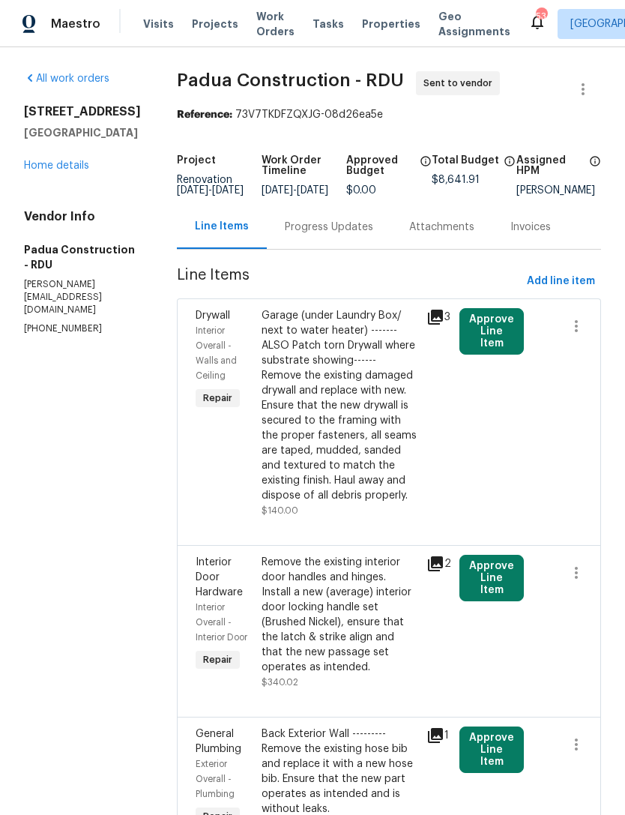
click at [43, 171] on link "Home details" at bounding box center [56, 165] width 65 height 10
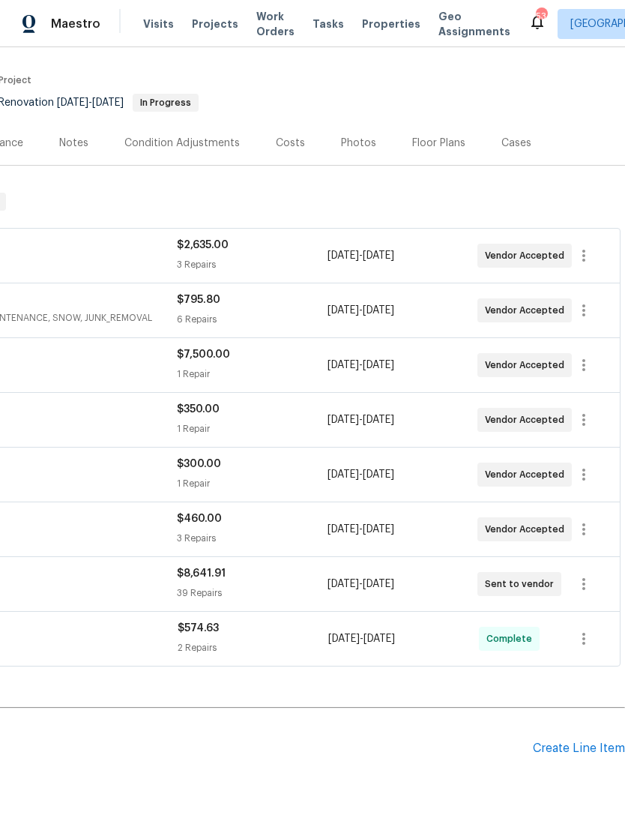
scroll to position [107, 222]
click at [593, 583] on icon "button" at bounding box center [584, 583] width 18 height 18
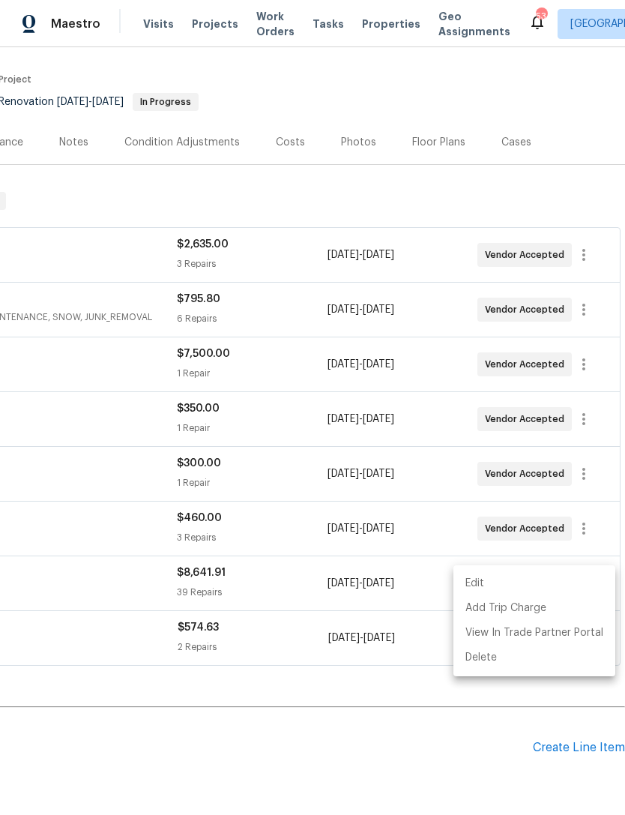
click at [484, 575] on li "Edit" at bounding box center [535, 583] width 162 height 25
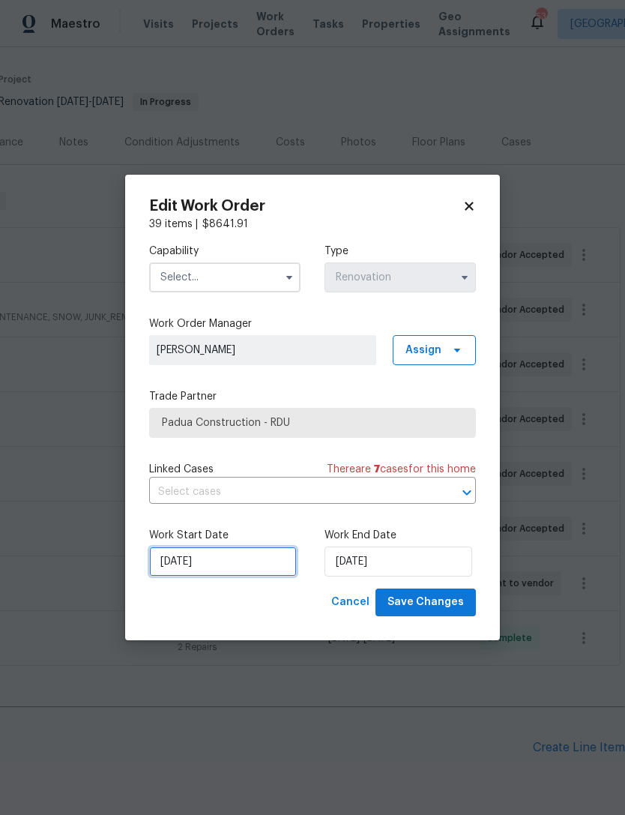
click at [229, 551] on input "[DATE]" at bounding box center [223, 562] width 148 height 30
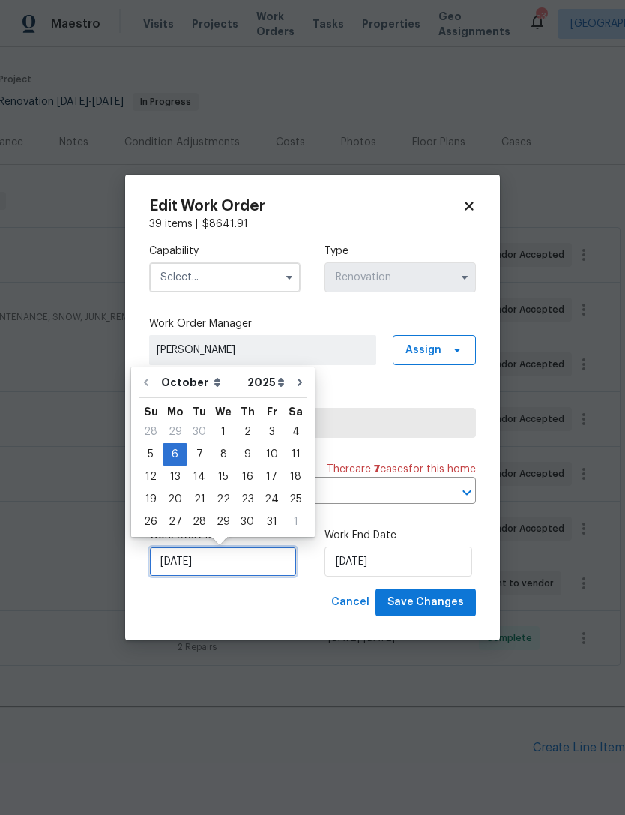
scroll to position [28, 0]
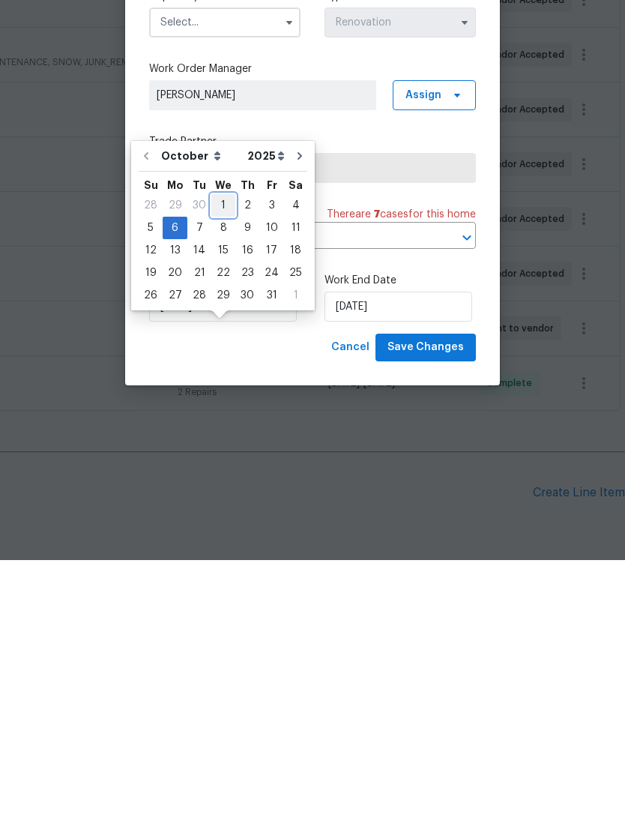
click at [222, 450] on div "1" at bounding box center [223, 460] width 24 height 21
type input "[DATE]"
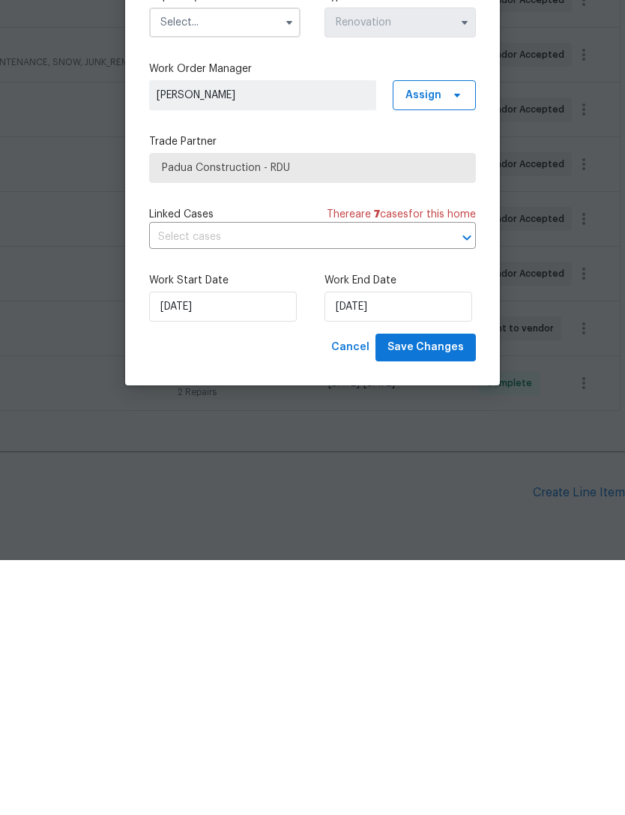
scroll to position [48, 0]
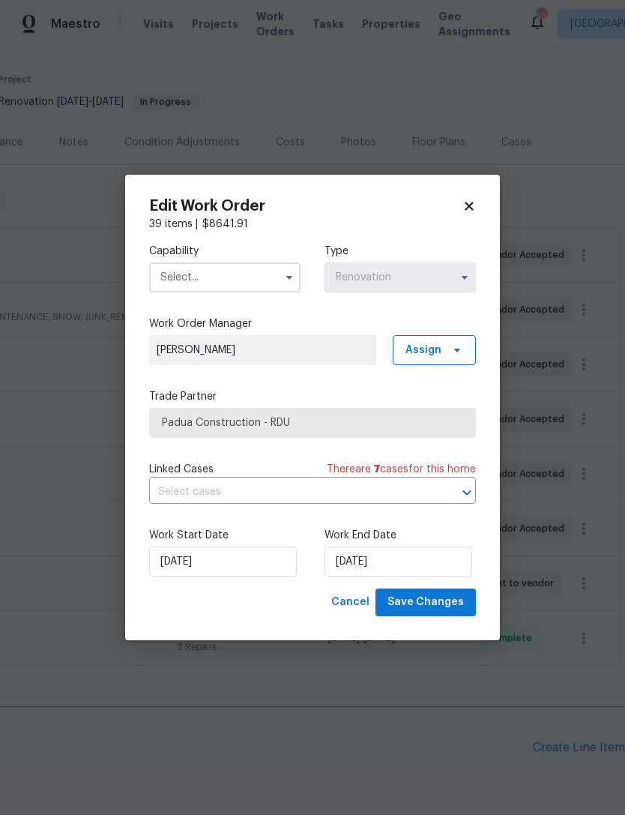
click at [235, 268] on input "text" at bounding box center [224, 277] width 151 height 30
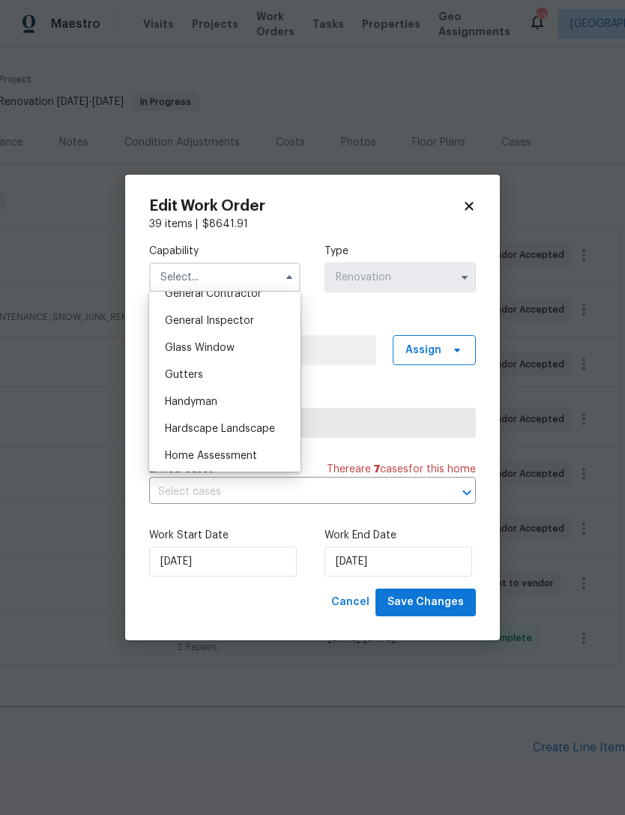
scroll to position [729, 0]
click at [258, 294] on span "General Contractor" at bounding box center [213, 297] width 97 height 10
type input "General Contractor"
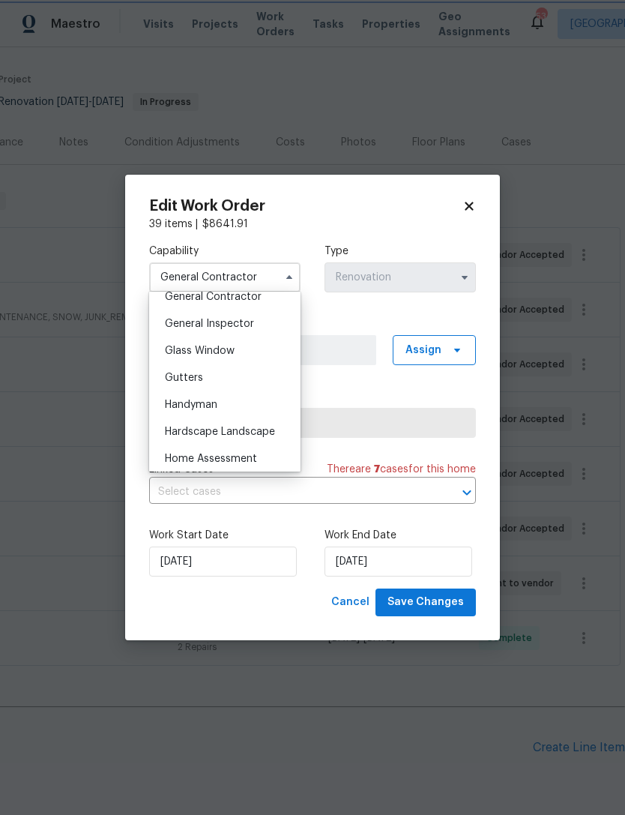
scroll to position [690, 0]
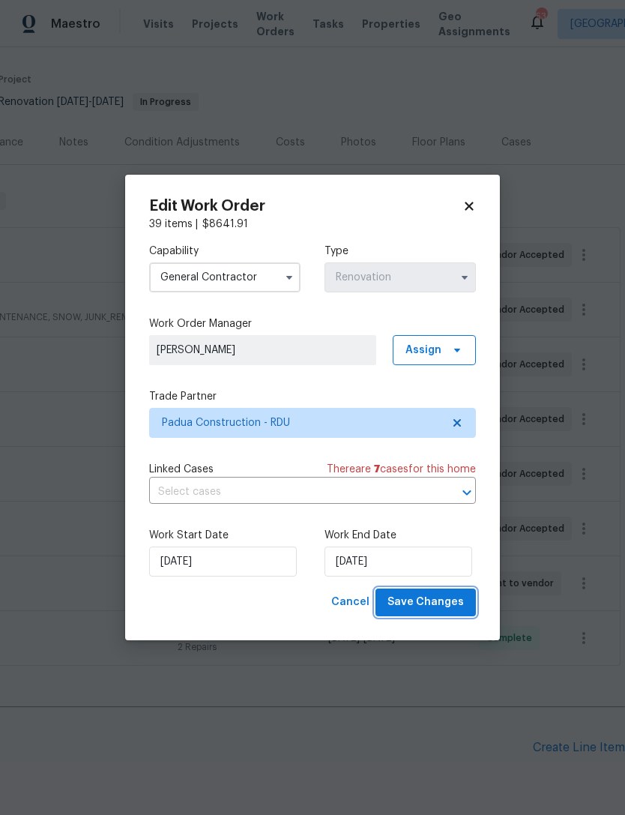
click at [434, 603] on span "Save Changes" at bounding box center [426, 602] width 76 height 19
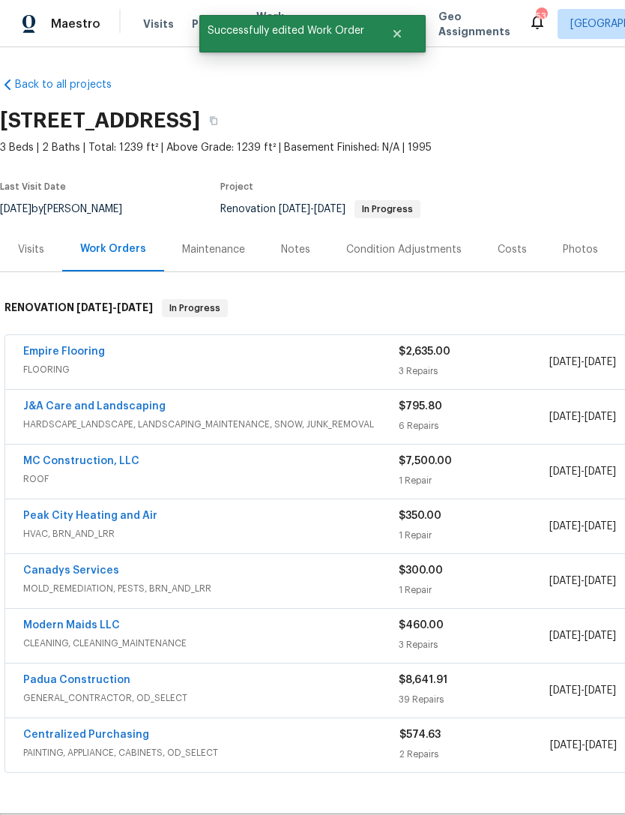
scroll to position [0, 0]
click at [100, 675] on link "Padua Construction" at bounding box center [76, 680] width 107 height 10
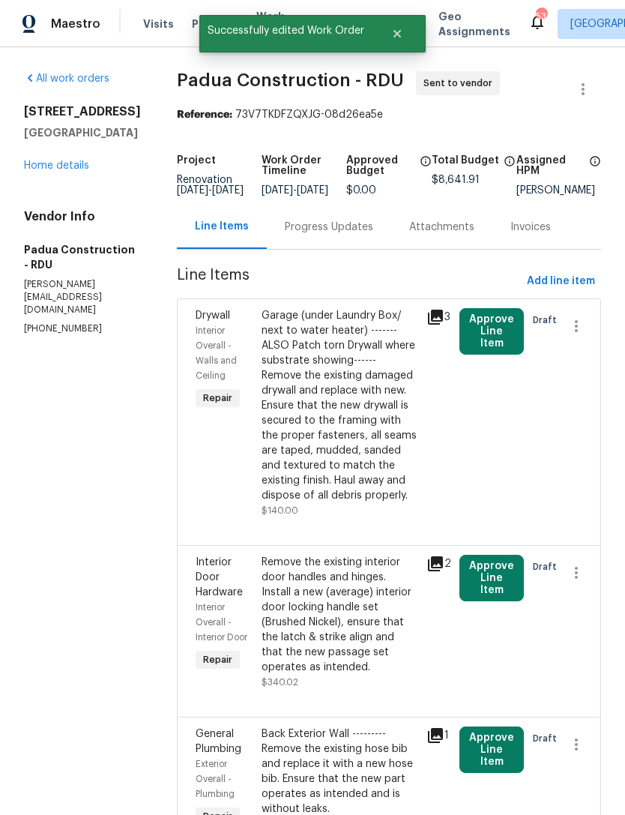
click at [493, 339] on button "Approve Line Item" at bounding box center [492, 331] width 64 height 46
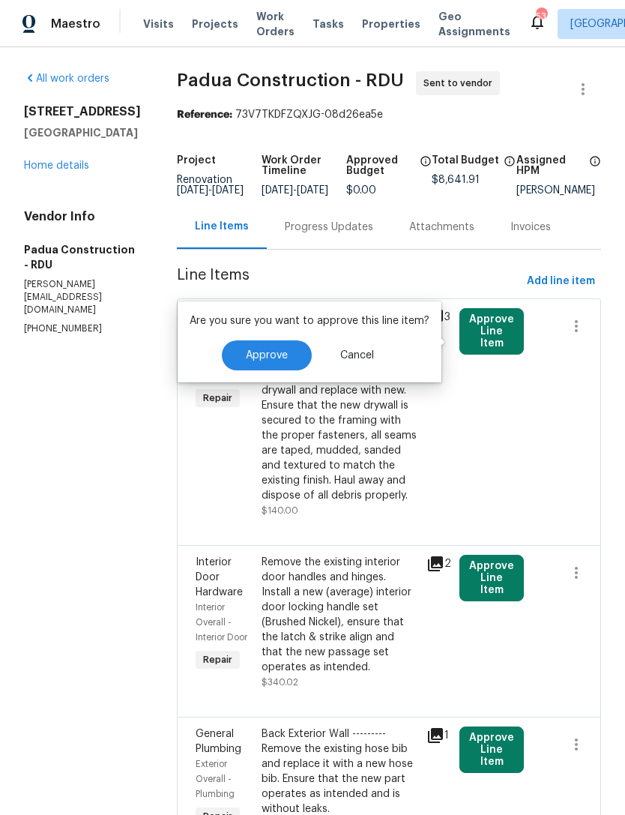
click at [265, 352] on span "Approve" at bounding box center [267, 355] width 42 height 11
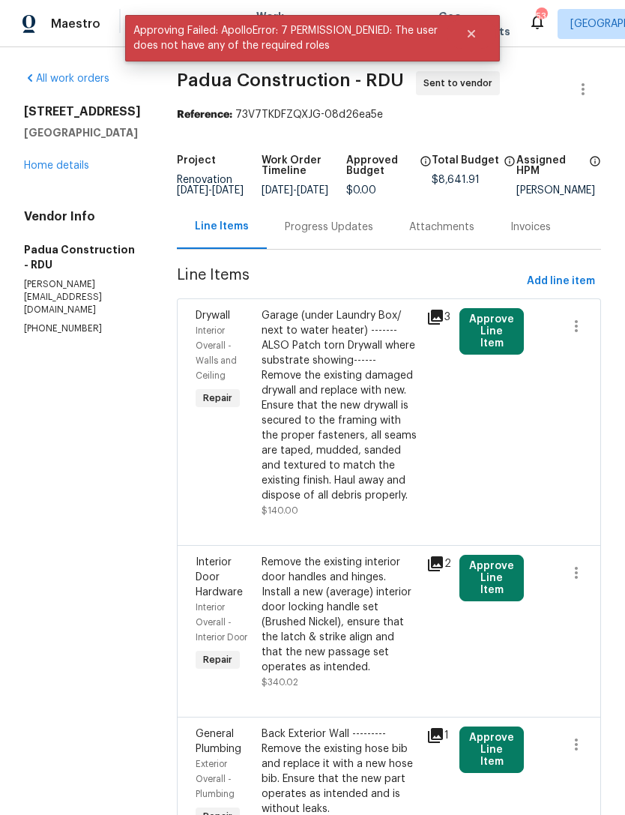
click at [409, 235] on div "Attachments" at bounding box center [441, 227] width 65 height 15
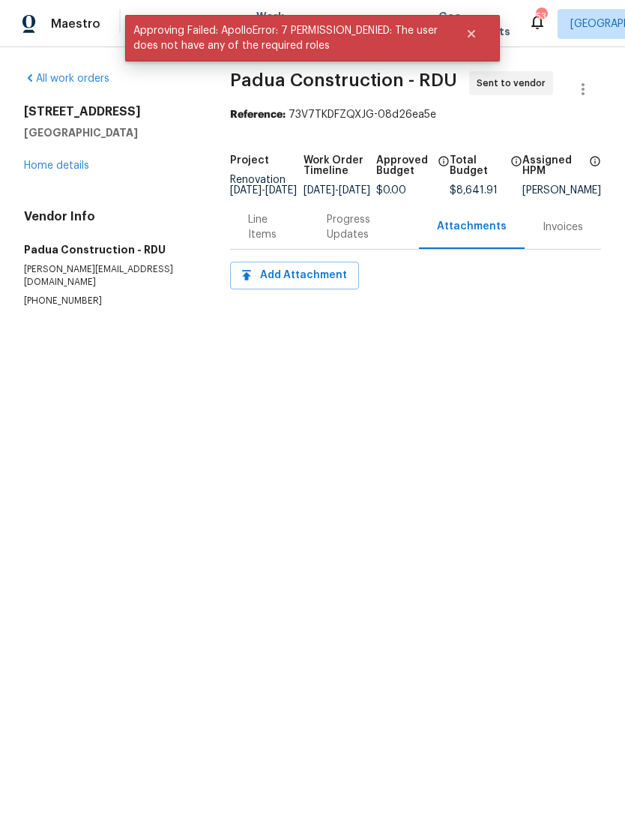
click at [349, 237] on div "Progress Updates" at bounding box center [364, 227] width 74 height 30
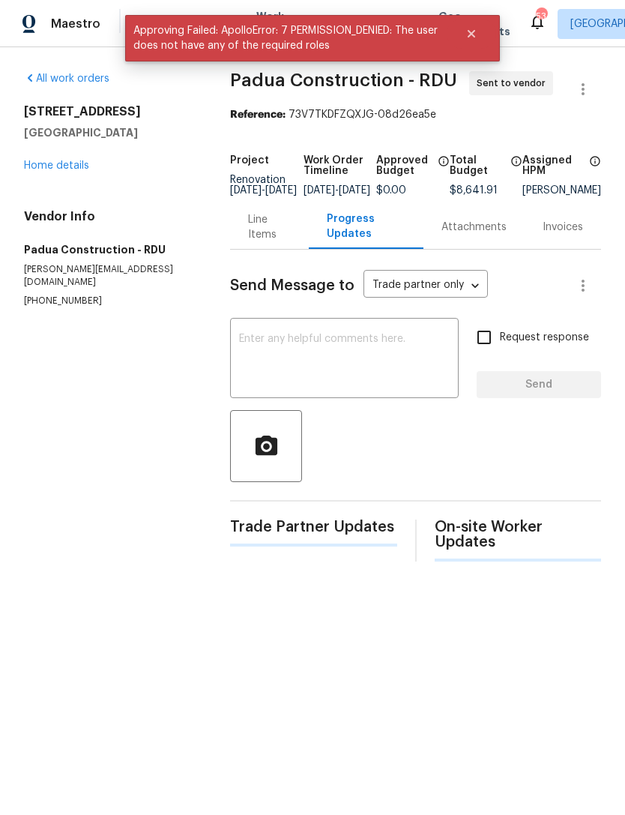
click at [255, 238] on div "Line Items" at bounding box center [269, 227] width 42 height 30
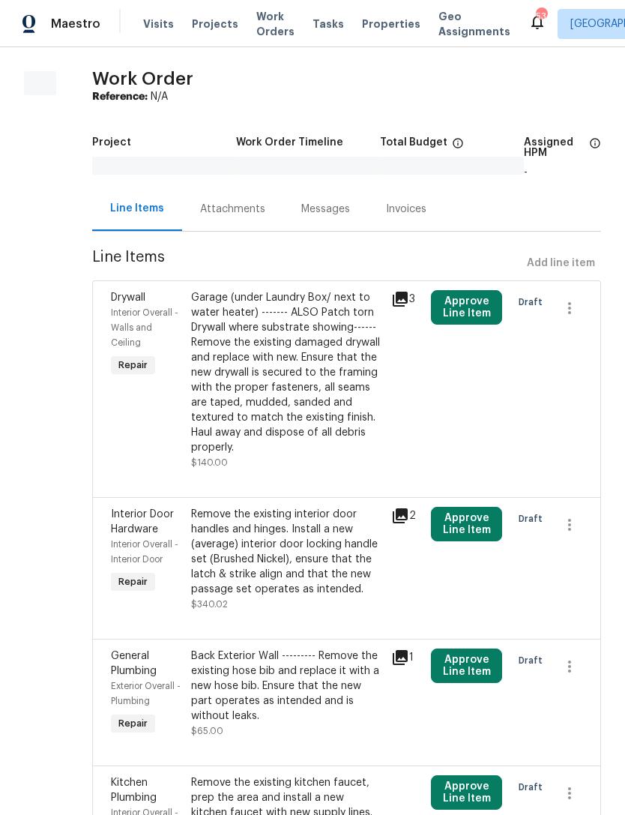
click at [474, 308] on button "Approve Line Item" at bounding box center [466, 307] width 71 height 34
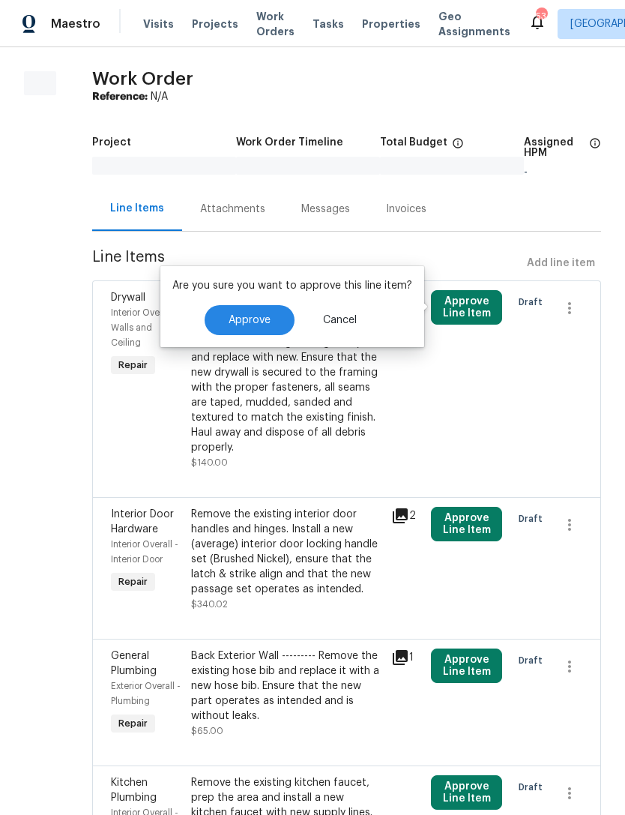
click at [256, 310] on button "Approve" at bounding box center [250, 320] width 90 height 30
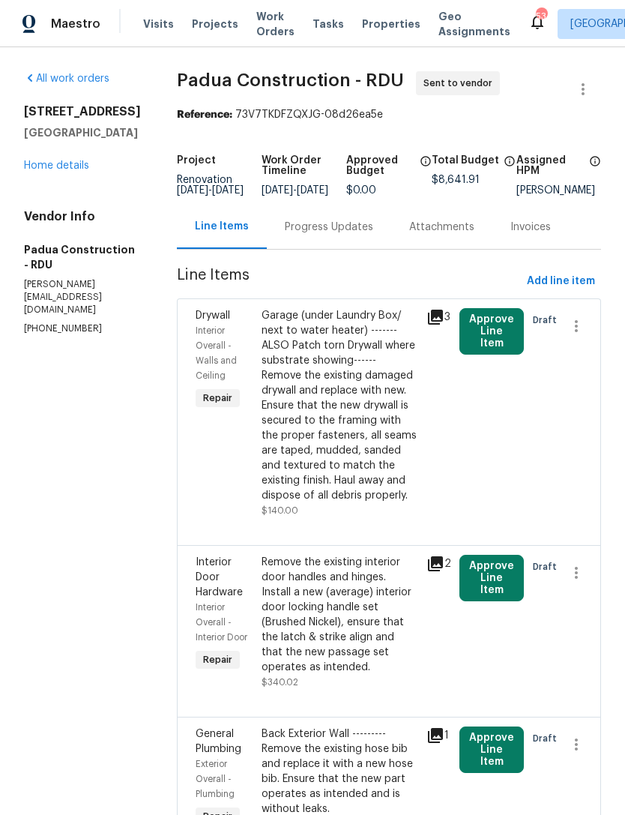
click at [481, 344] on button "Approve Line Item" at bounding box center [492, 331] width 64 height 46
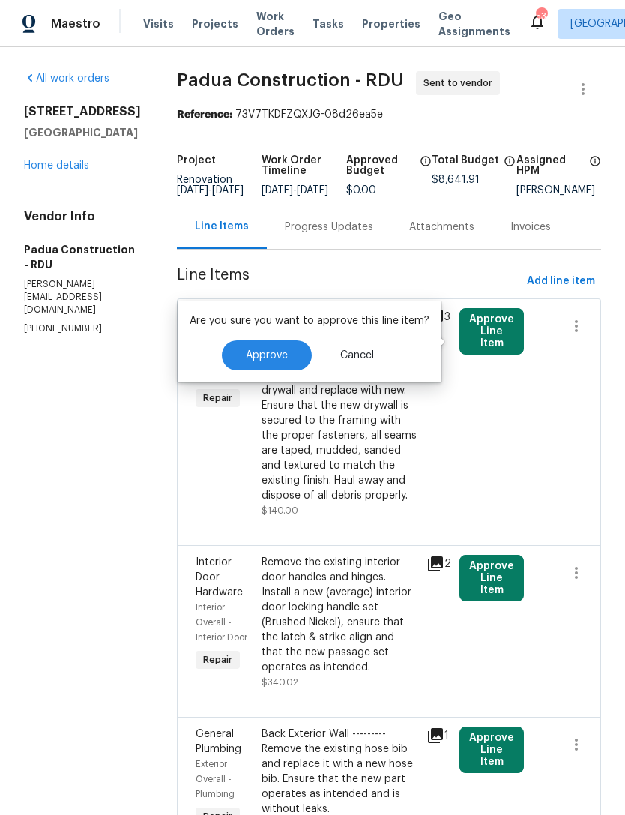
click at [279, 358] on span "Approve" at bounding box center [267, 355] width 42 height 11
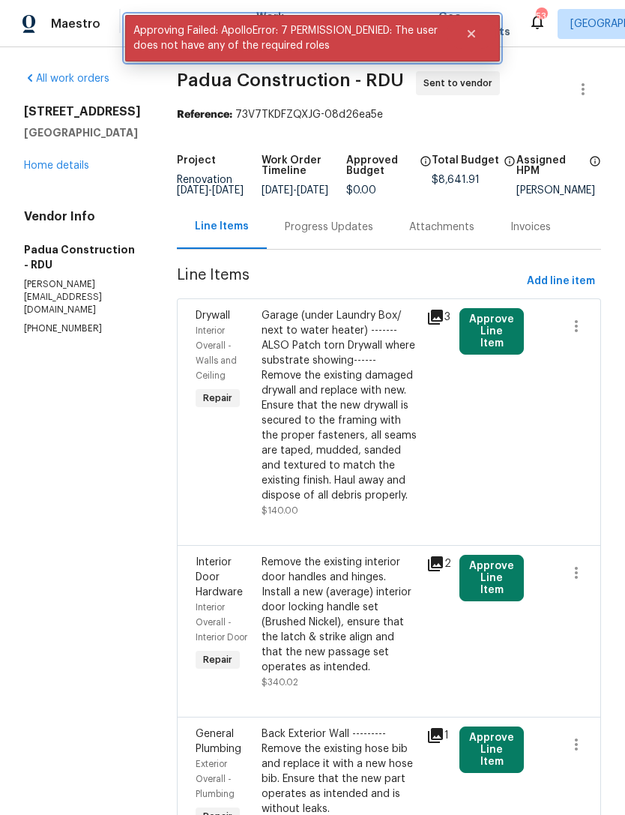
click at [477, 39] on icon "Close" at bounding box center [472, 34] width 12 height 12
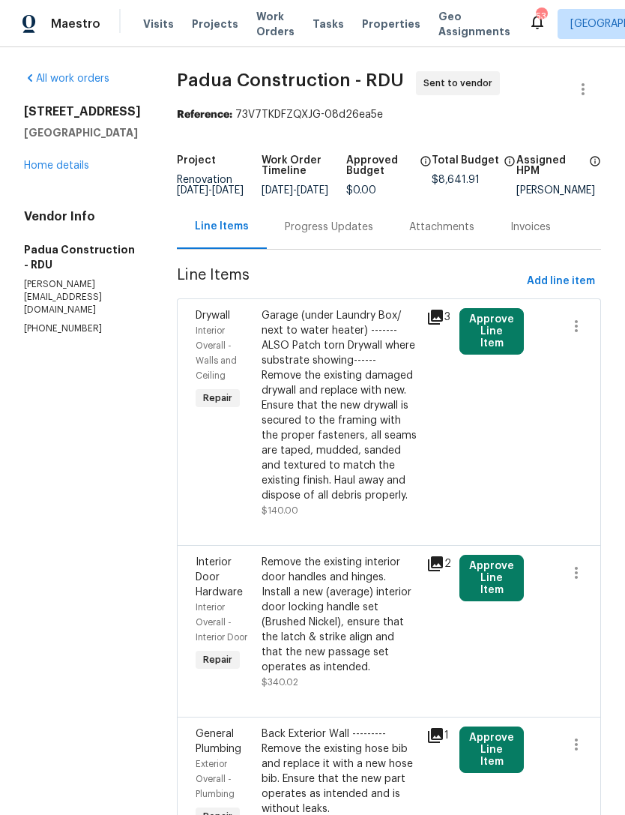
click at [476, 337] on button "Approve Line Item" at bounding box center [492, 331] width 64 height 46
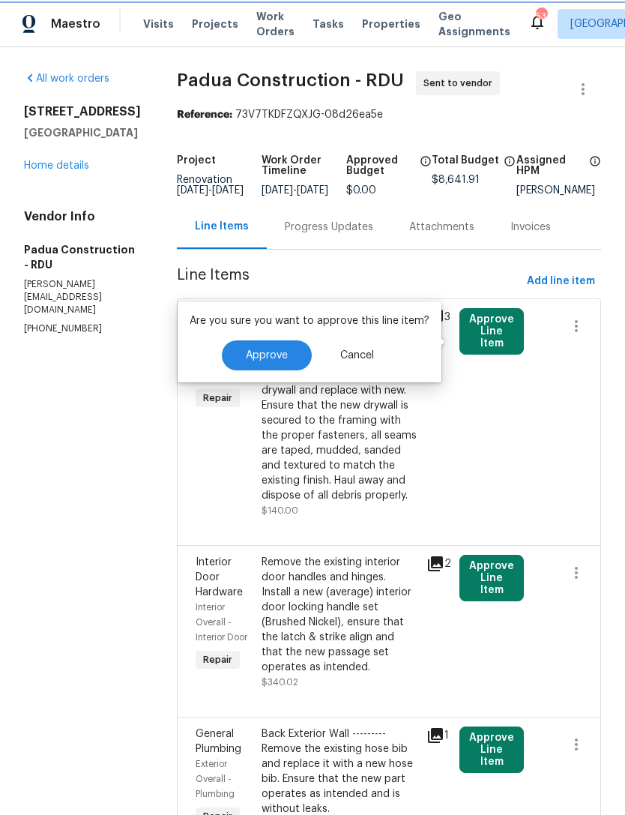
click at [268, 363] on button "Approve" at bounding box center [267, 355] width 90 height 30
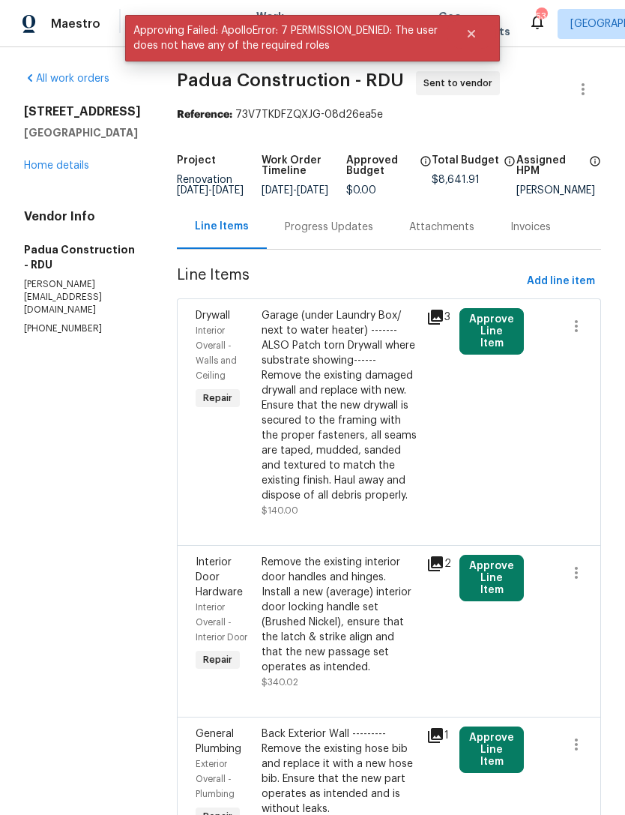
click at [73, 171] on link "Home details" at bounding box center [56, 165] width 65 height 10
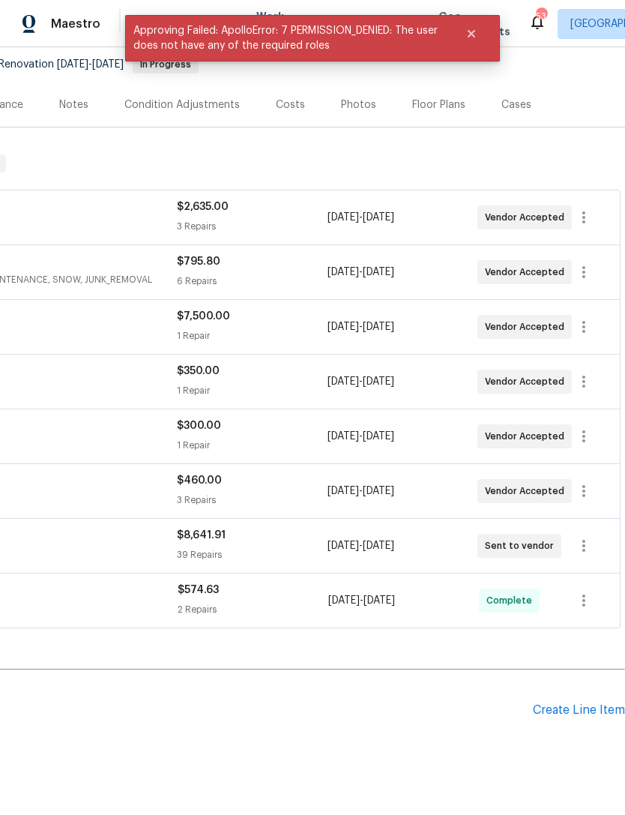
scroll to position [143, 222]
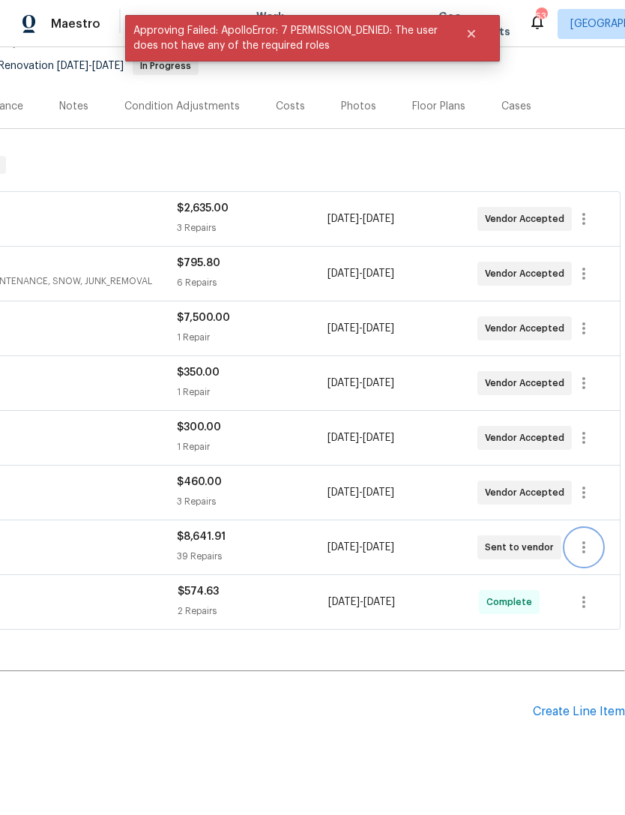
click at [588, 548] on icon "button" at bounding box center [584, 547] width 18 height 18
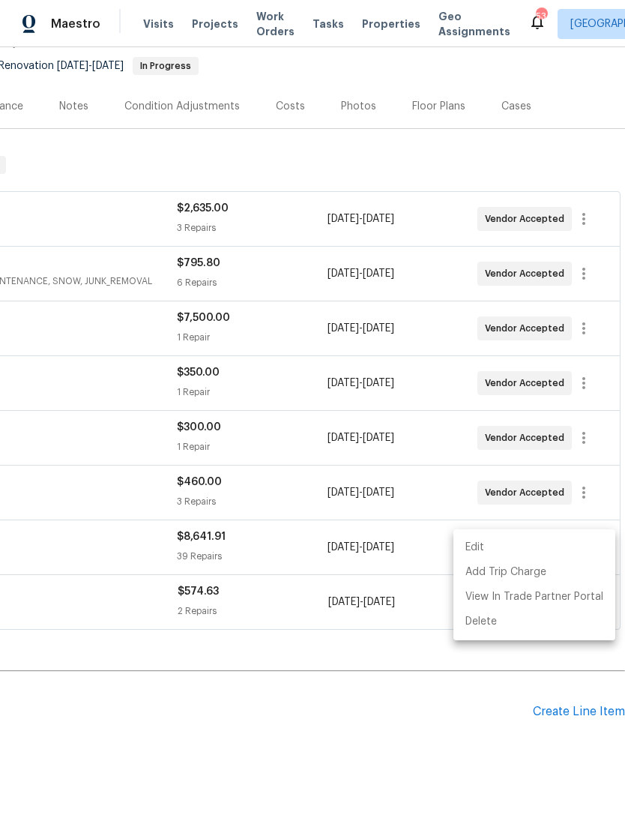
click at [477, 547] on li "Edit" at bounding box center [535, 547] width 162 height 25
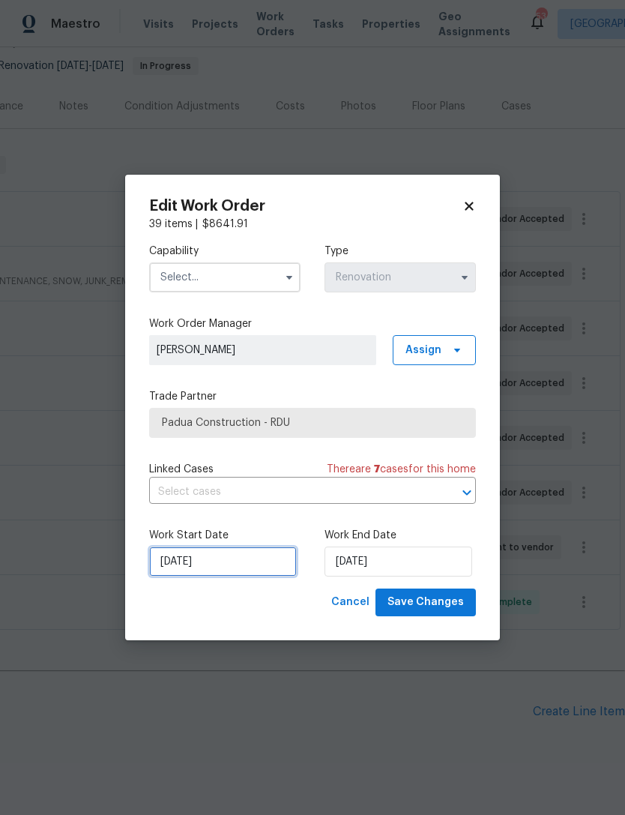
click at [228, 568] on input "10/1/2025" at bounding box center [223, 562] width 148 height 30
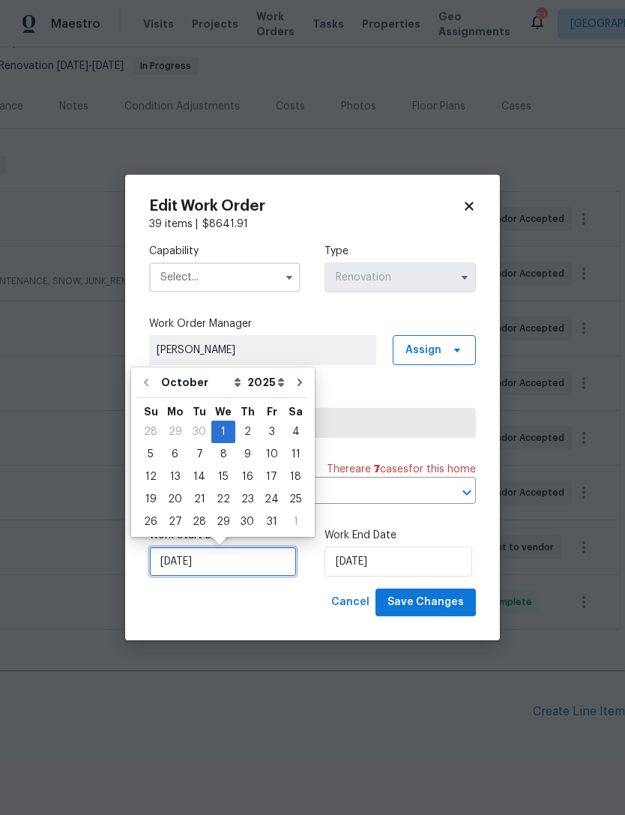
scroll to position [28, 0]
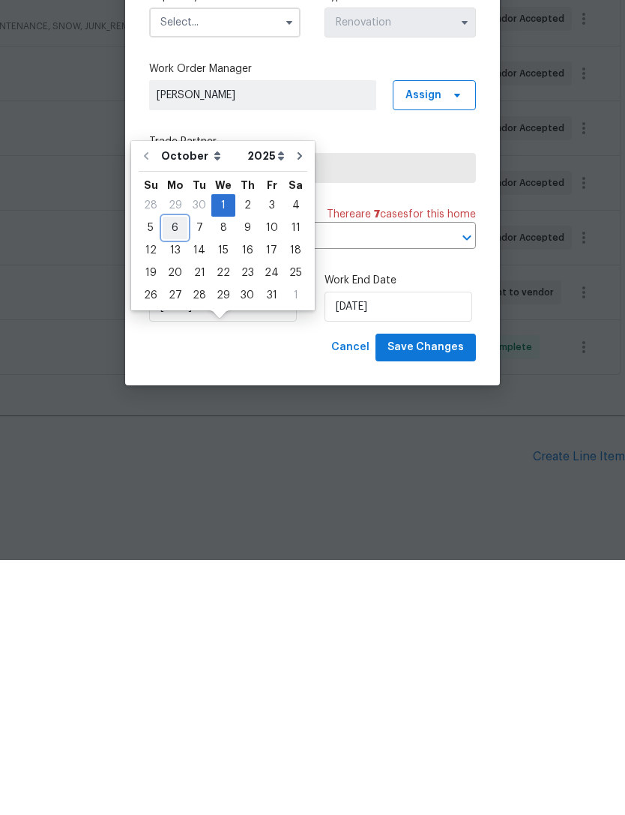
click at [175, 472] on div "6" at bounding box center [175, 482] width 25 height 21
type input "[DATE]"
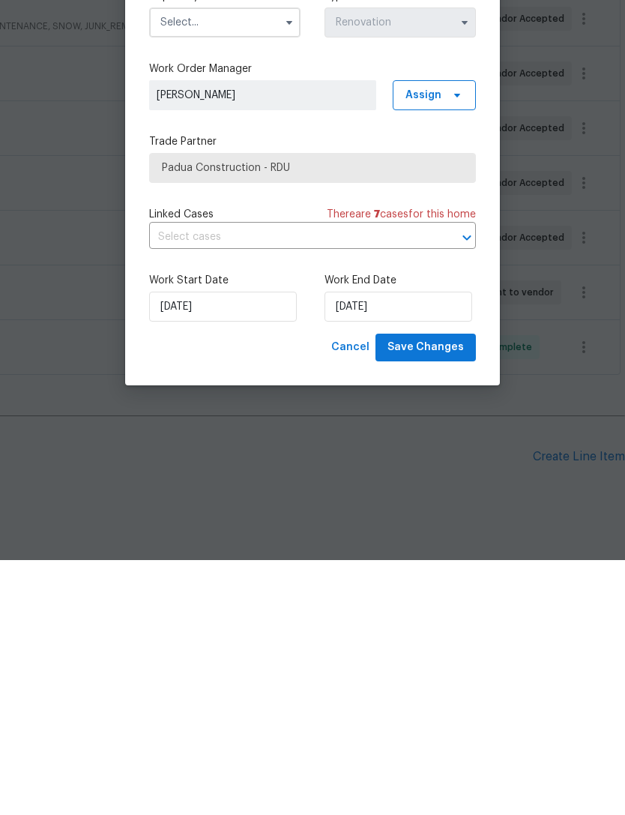
scroll to position [48, 0]
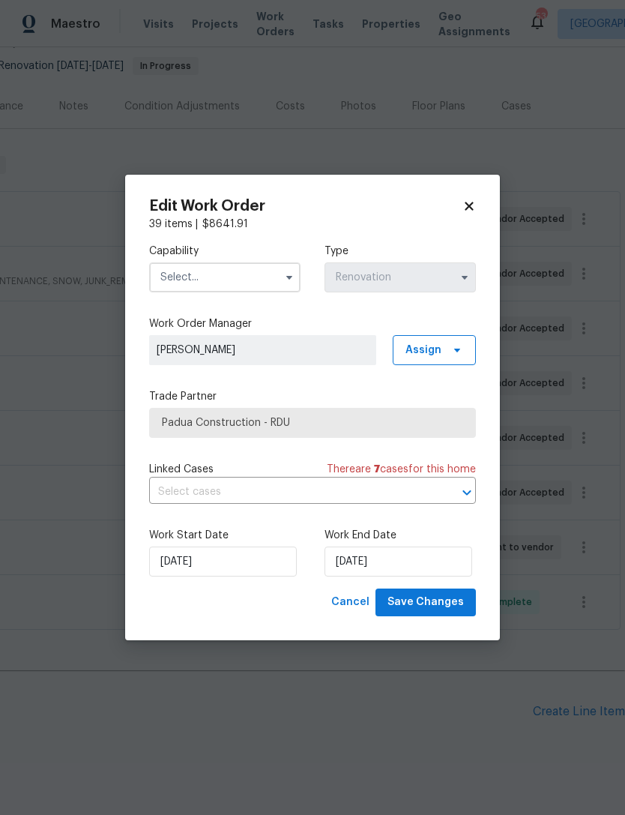
click at [252, 262] on input "text" at bounding box center [224, 277] width 151 height 30
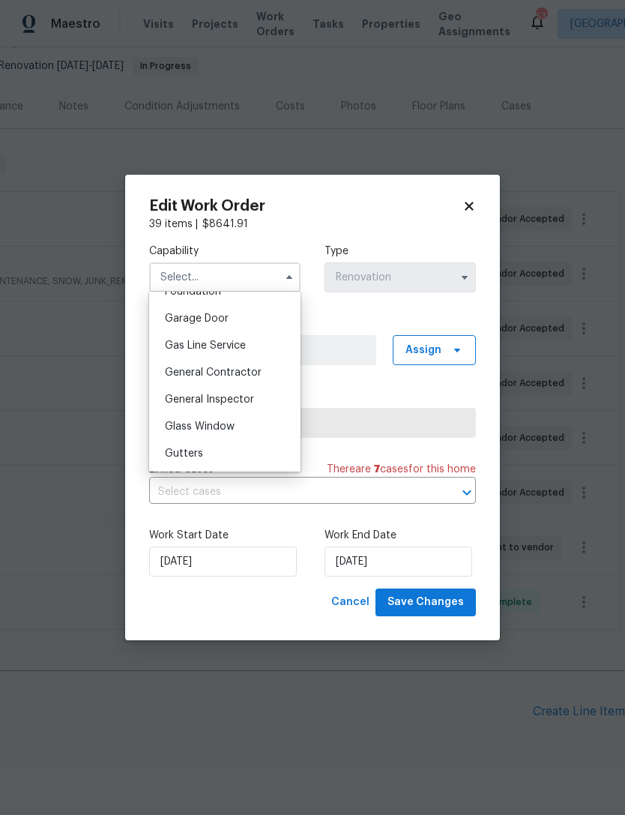
scroll to position [667, 0]
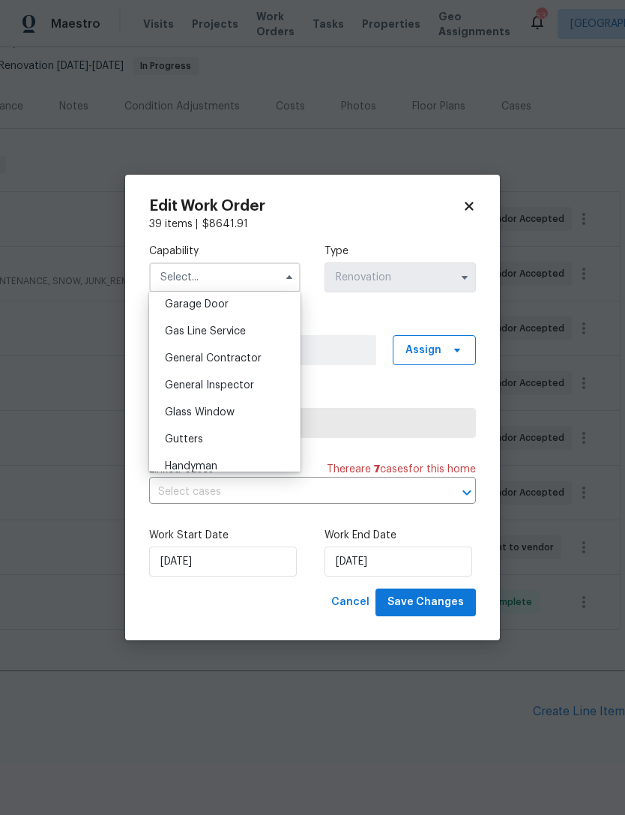
click at [244, 358] on span "General Contractor" at bounding box center [213, 358] width 97 height 10
type input "General Contractor"
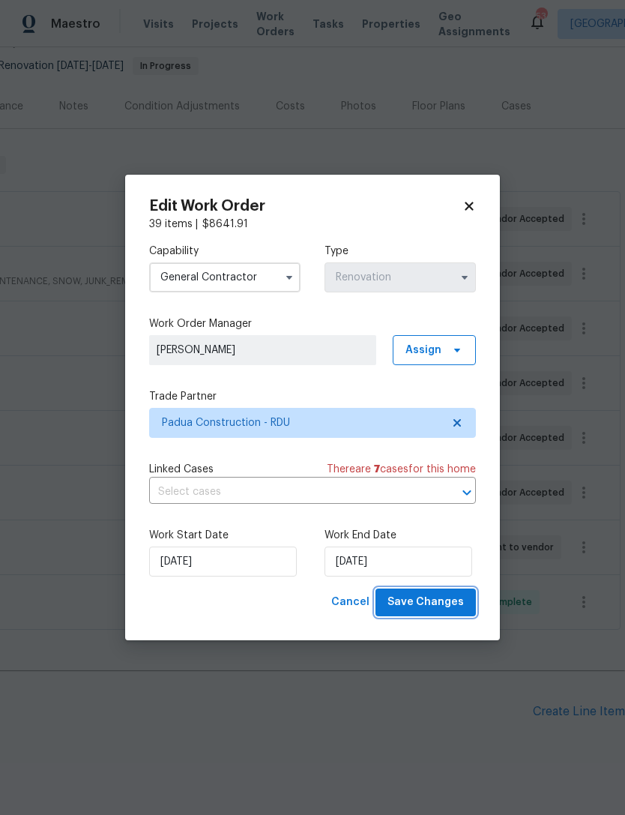
click at [437, 603] on span "Save Changes" at bounding box center [426, 602] width 76 height 19
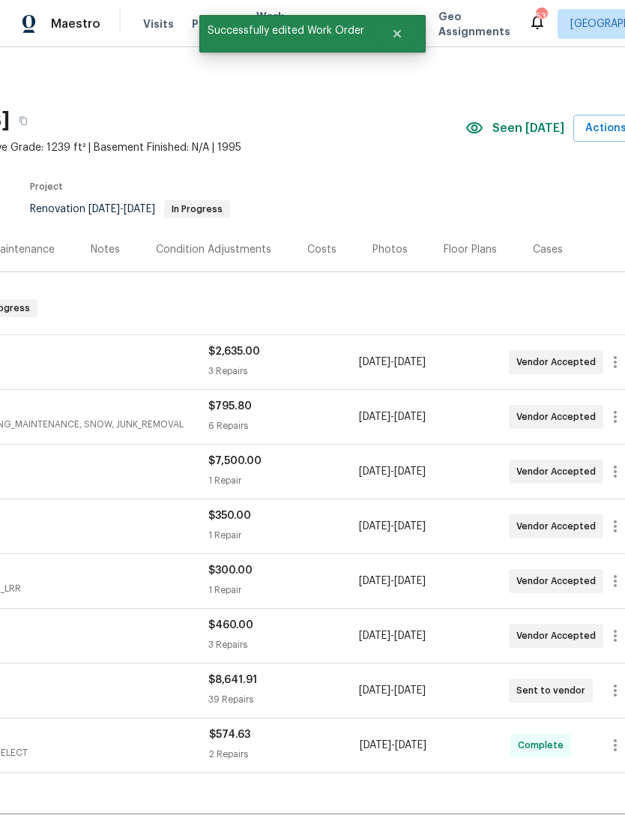
scroll to position [0, 189]
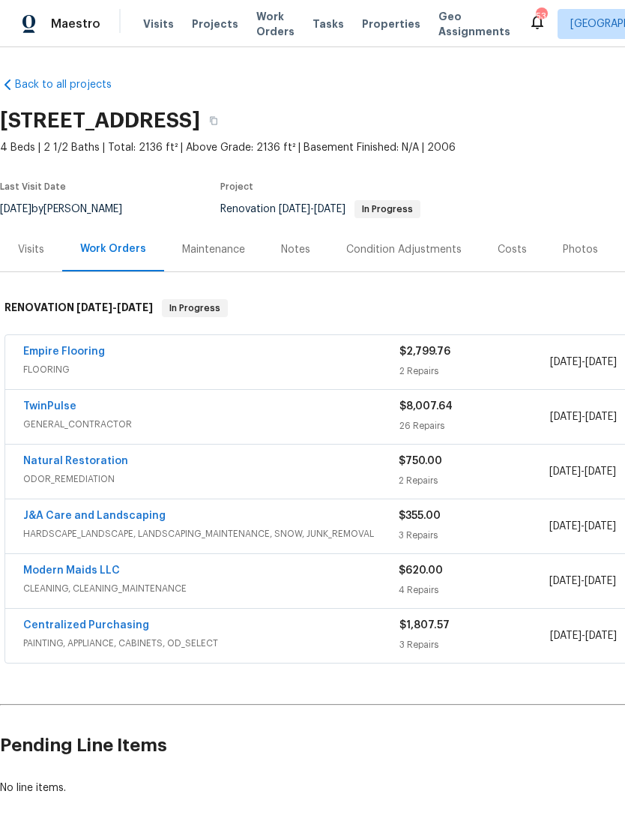
click at [99, 568] on link "Modern Maids LLC" at bounding box center [71, 570] width 97 height 10
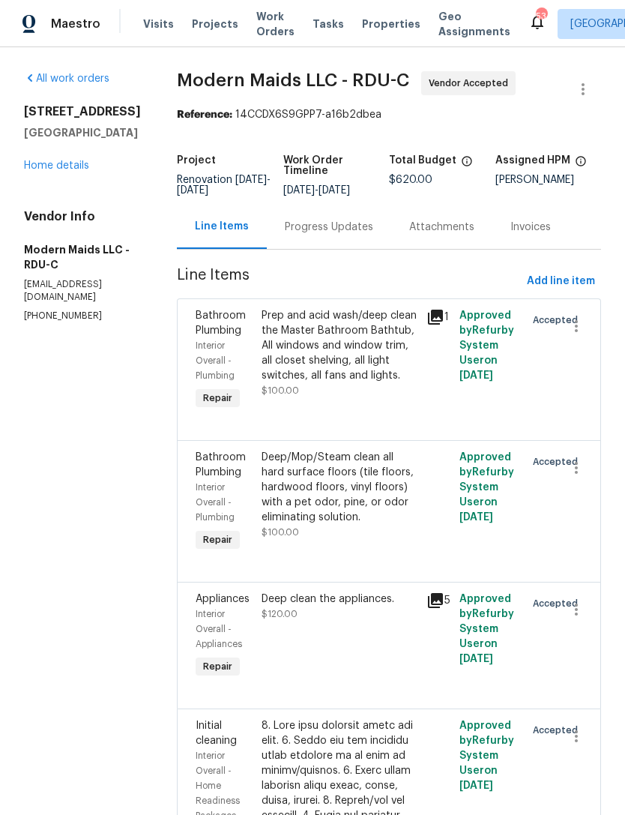
click at [357, 235] on div "Progress Updates" at bounding box center [329, 227] width 88 height 15
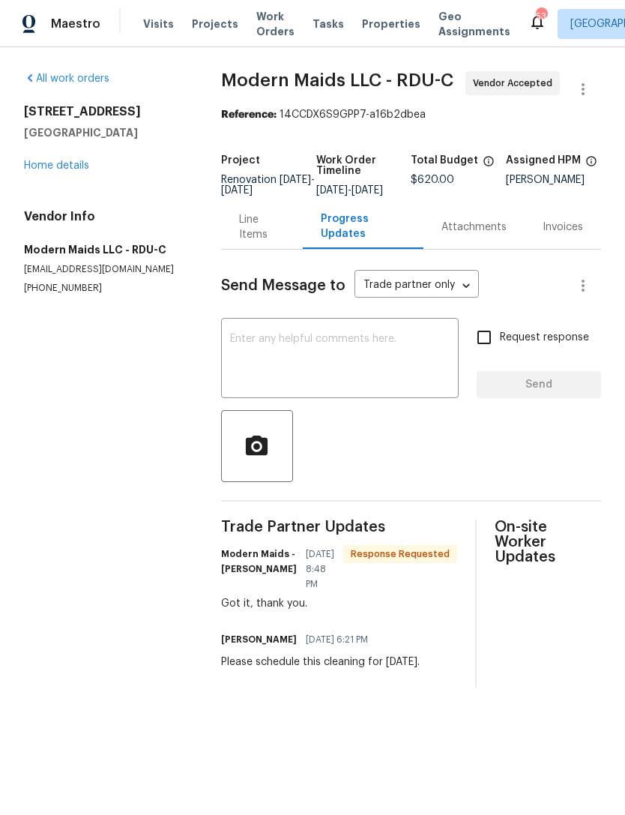
click at [64, 165] on link "Home details" at bounding box center [56, 165] width 65 height 10
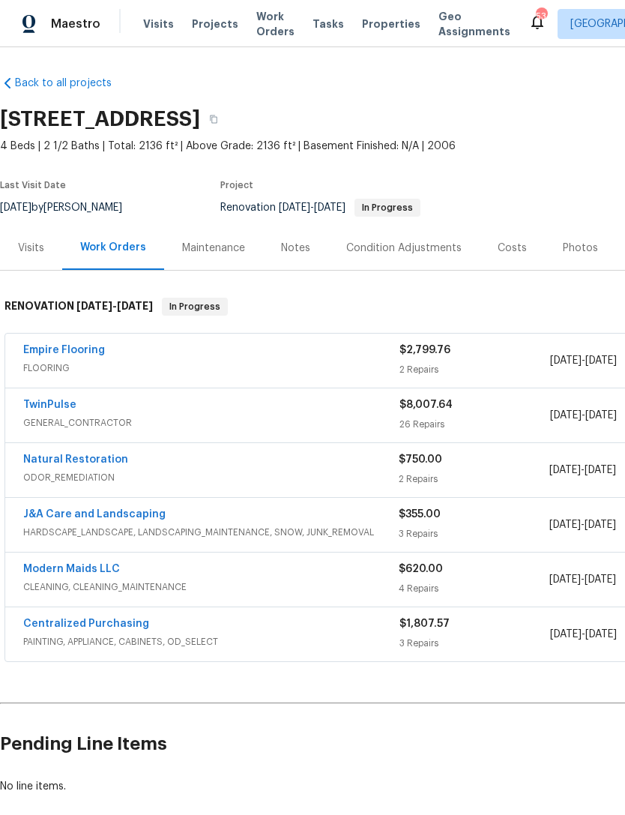
scroll to position [1, 0]
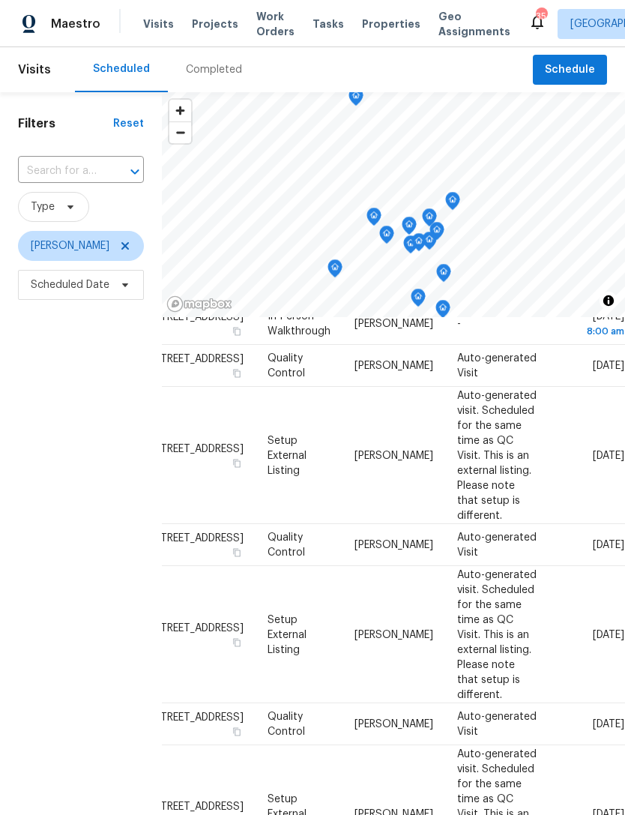
scroll to position [527, 126]
click at [0, 0] on icon at bounding box center [0, 0] width 0 height 0
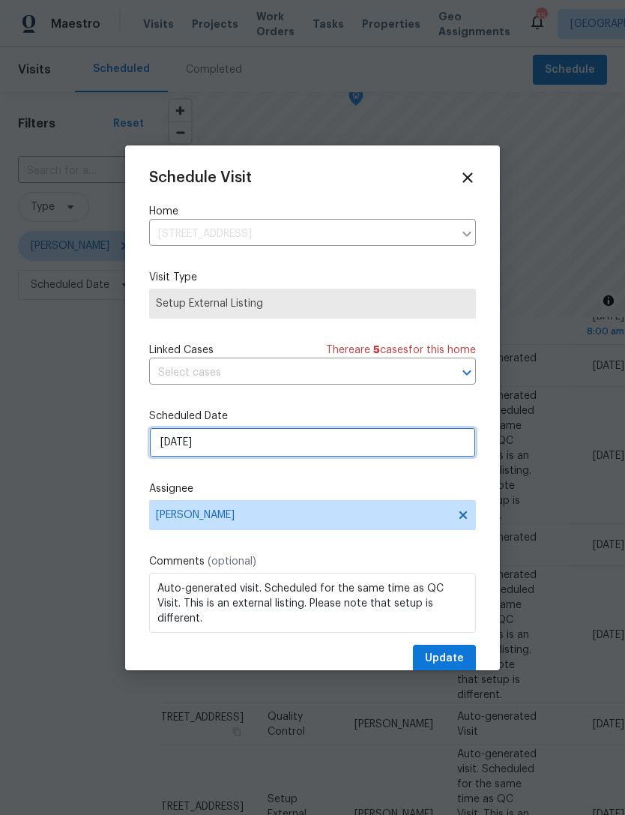
click at [232, 439] on input "10/6/2025" at bounding box center [312, 442] width 327 height 30
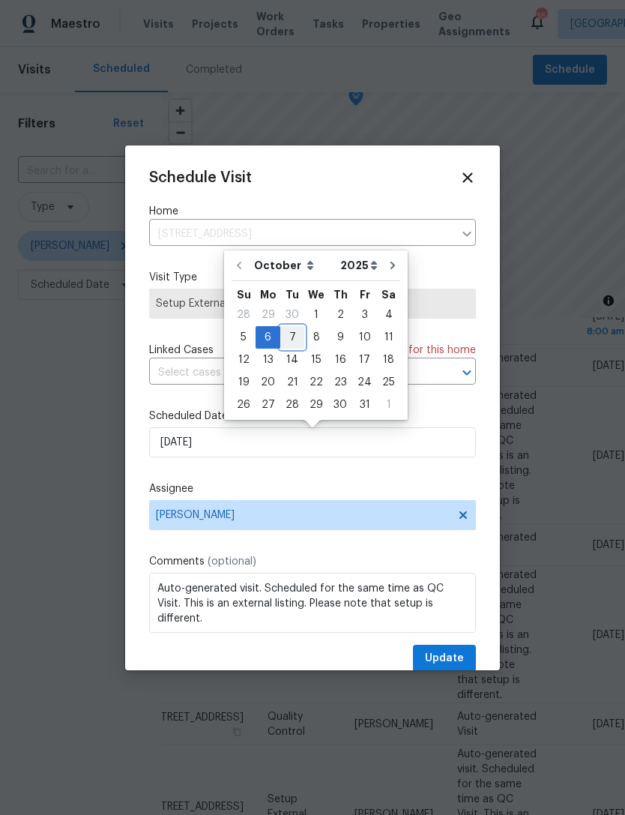
click at [291, 331] on div "7" at bounding box center [292, 337] width 24 height 21
type input "10/7/2025"
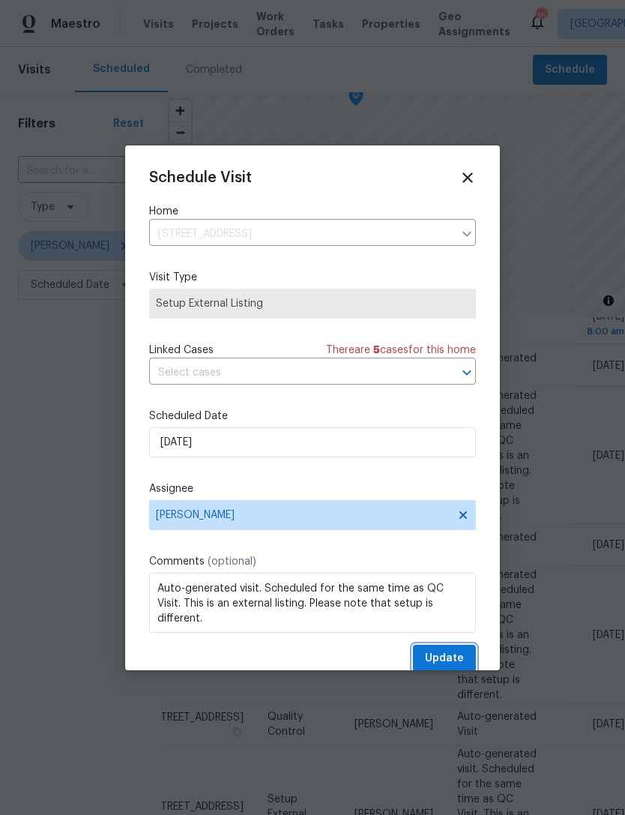
click at [454, 657] on span "Update" at bounding box center [444, 658] width 39 height 19
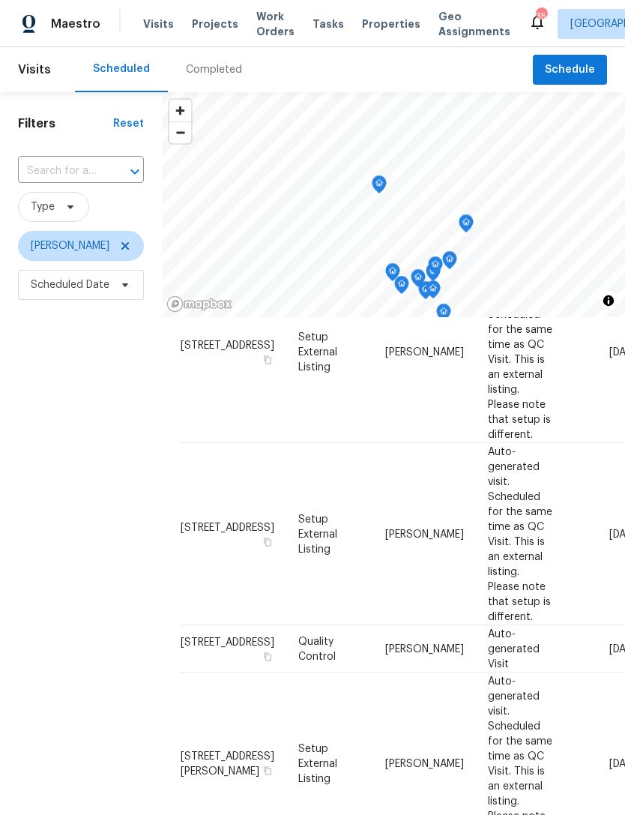
scroll to position [328, 0]
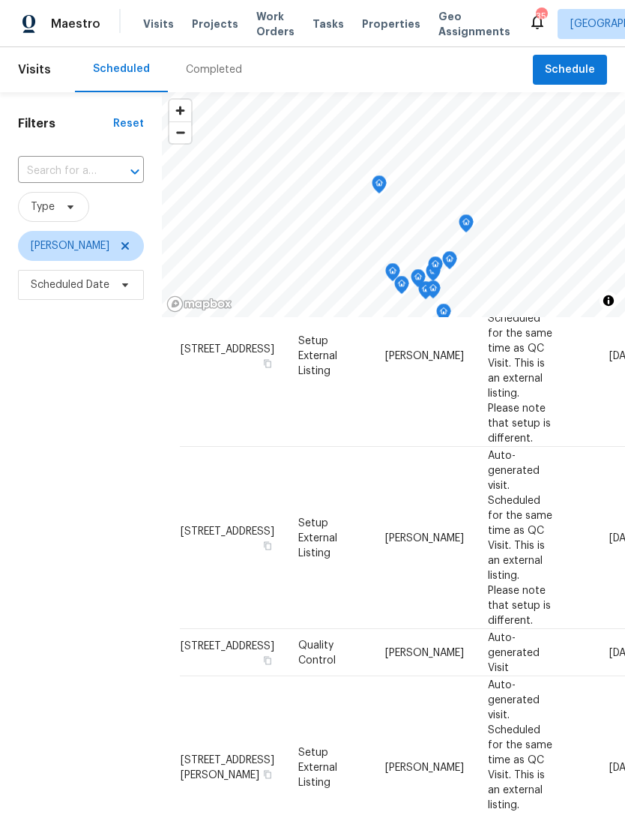
click at [0, 0] on icon at bounding box center [0, 0] width 0 height 0
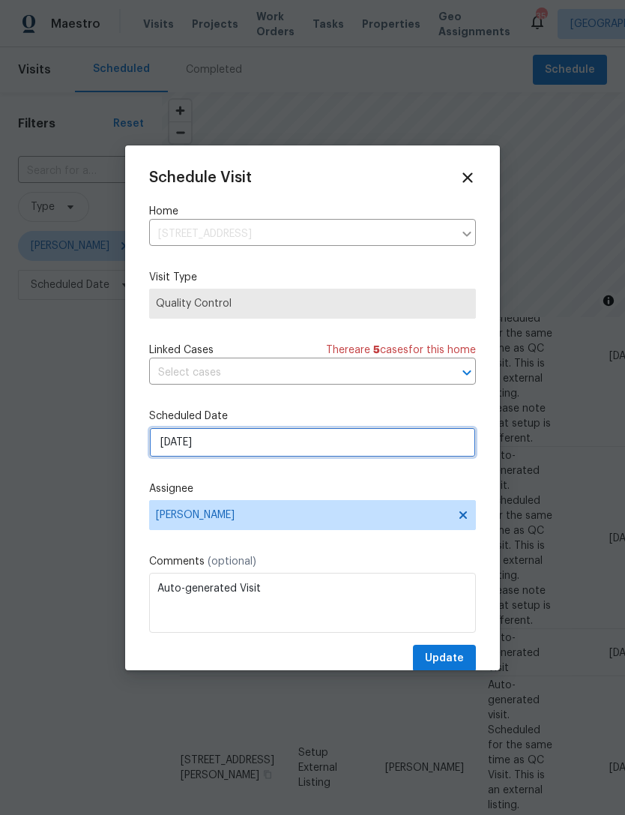
click at [259, 451] on input "10/6/2025" at bounding box center [312, 442] width 327 height 30
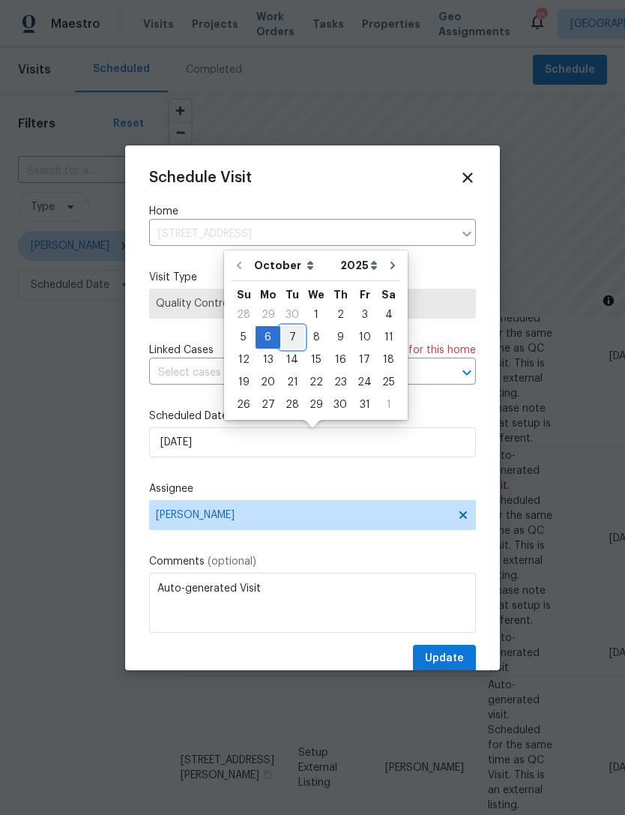
click at [289, 334] on div "7" at bounding box center [292, 337] width 24 height 21
type input "10/7/2025"
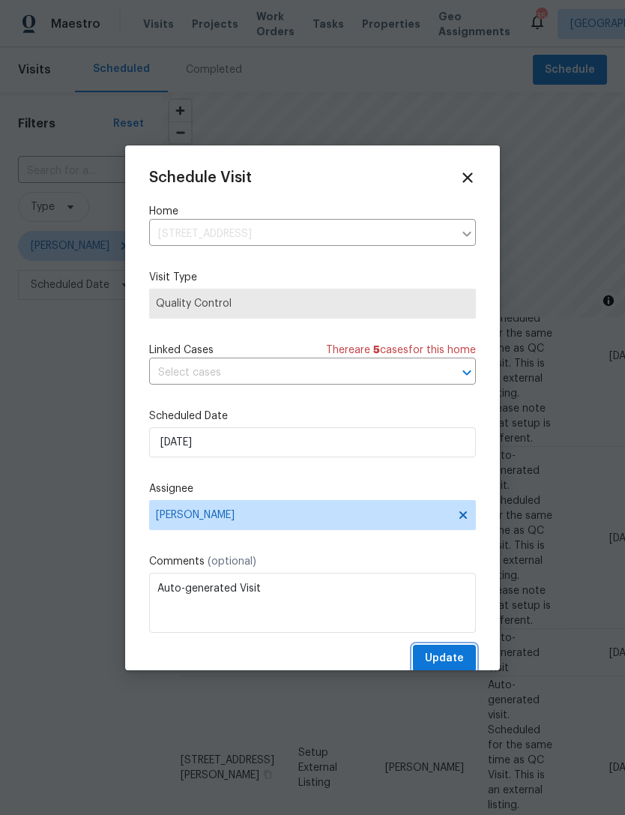
click at [459, 661] on span "Update" at bounding box center [444, 658] width 39 height 19
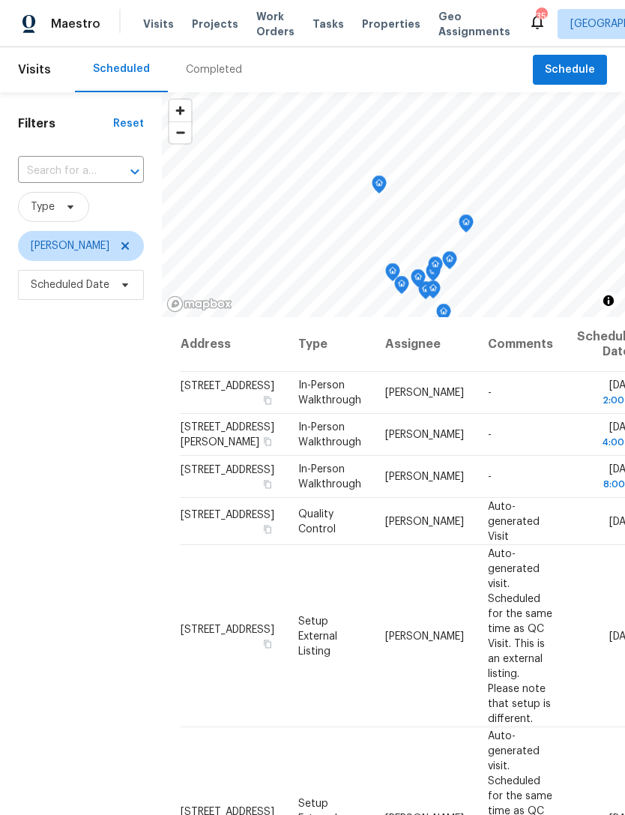
scroll to position [-1, 0]
